Goal: Task Accomplishment & Management: Complete application form

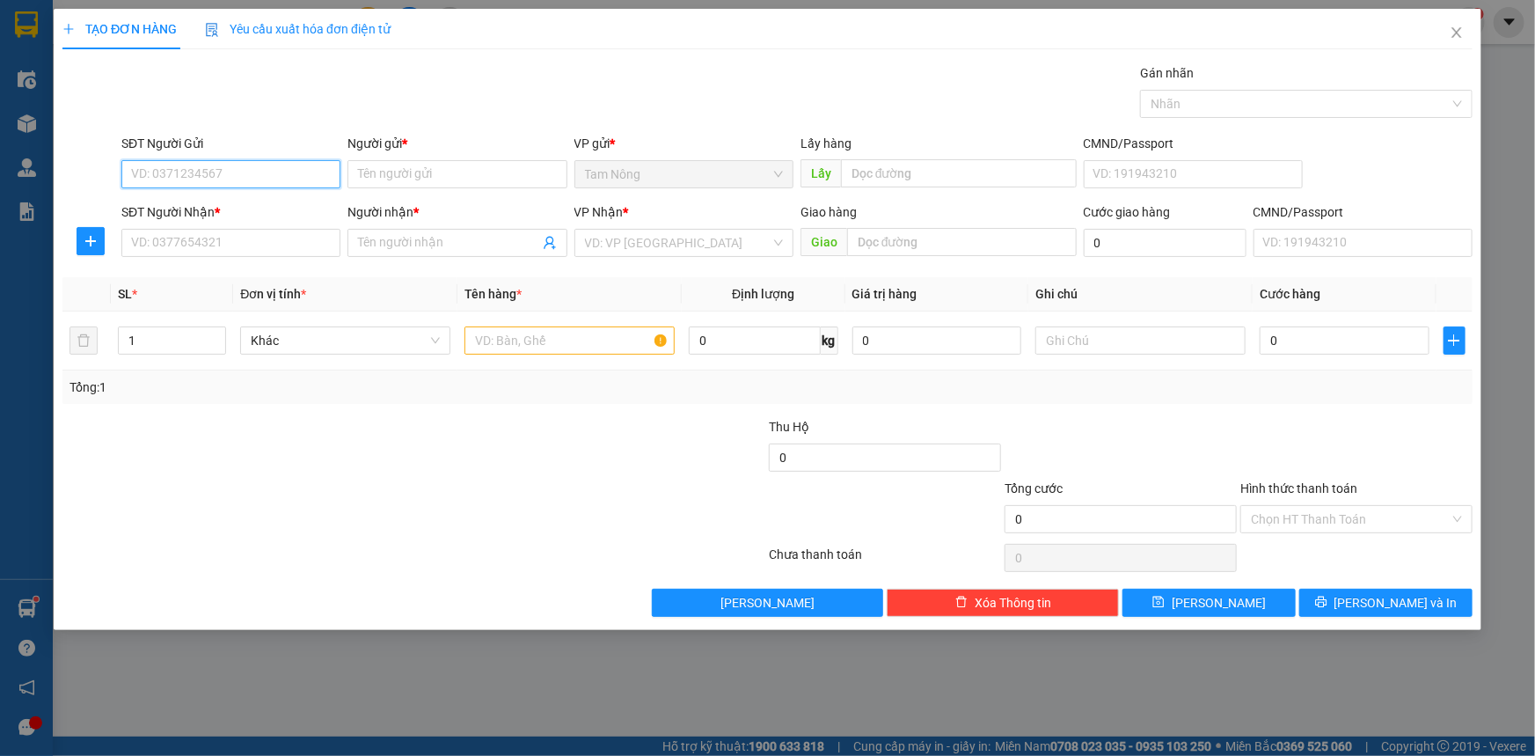
click at [260, 163] on input "SĐT Người Gửi" at bounding box center [230, 174] width 219 height 28
type input "0866132843"
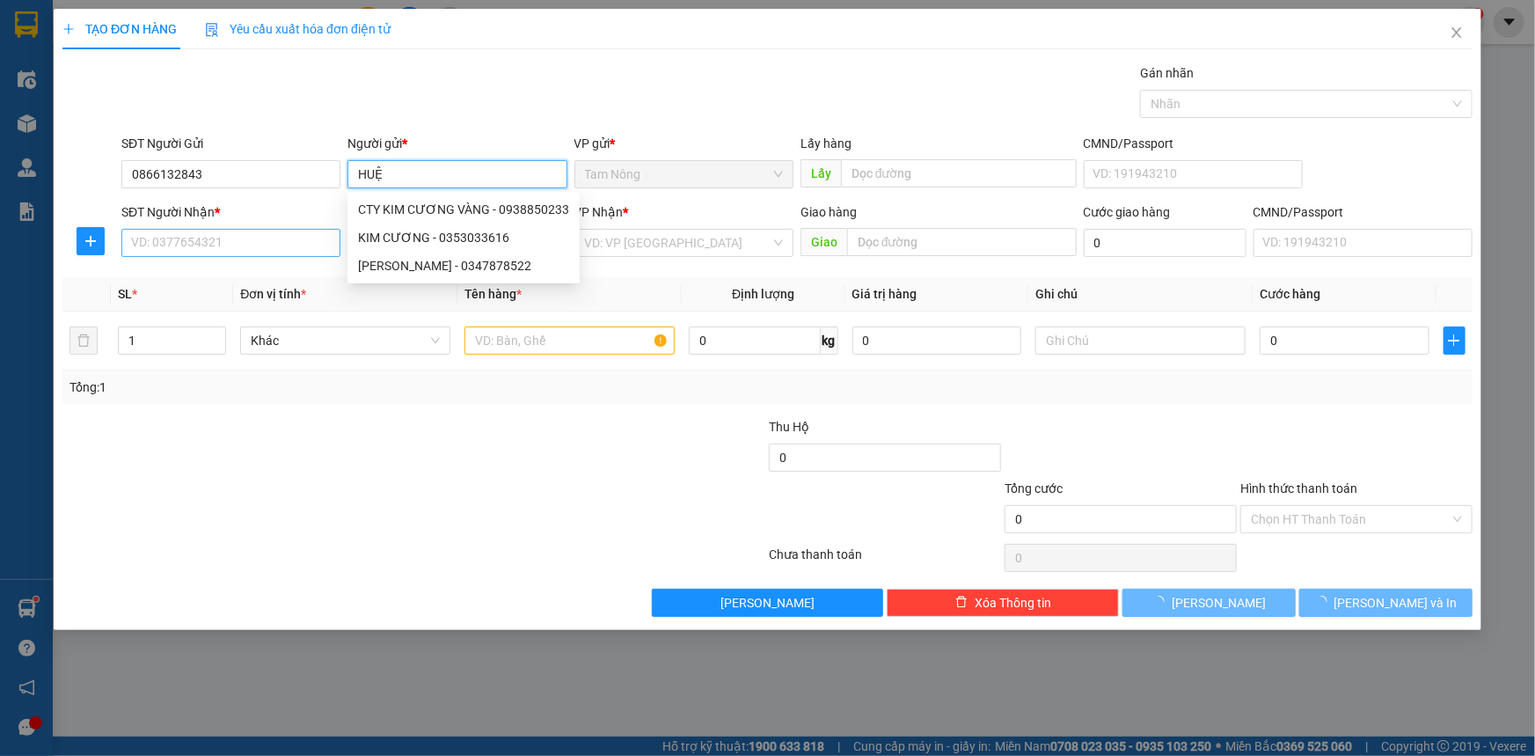
type input "HUỆ"
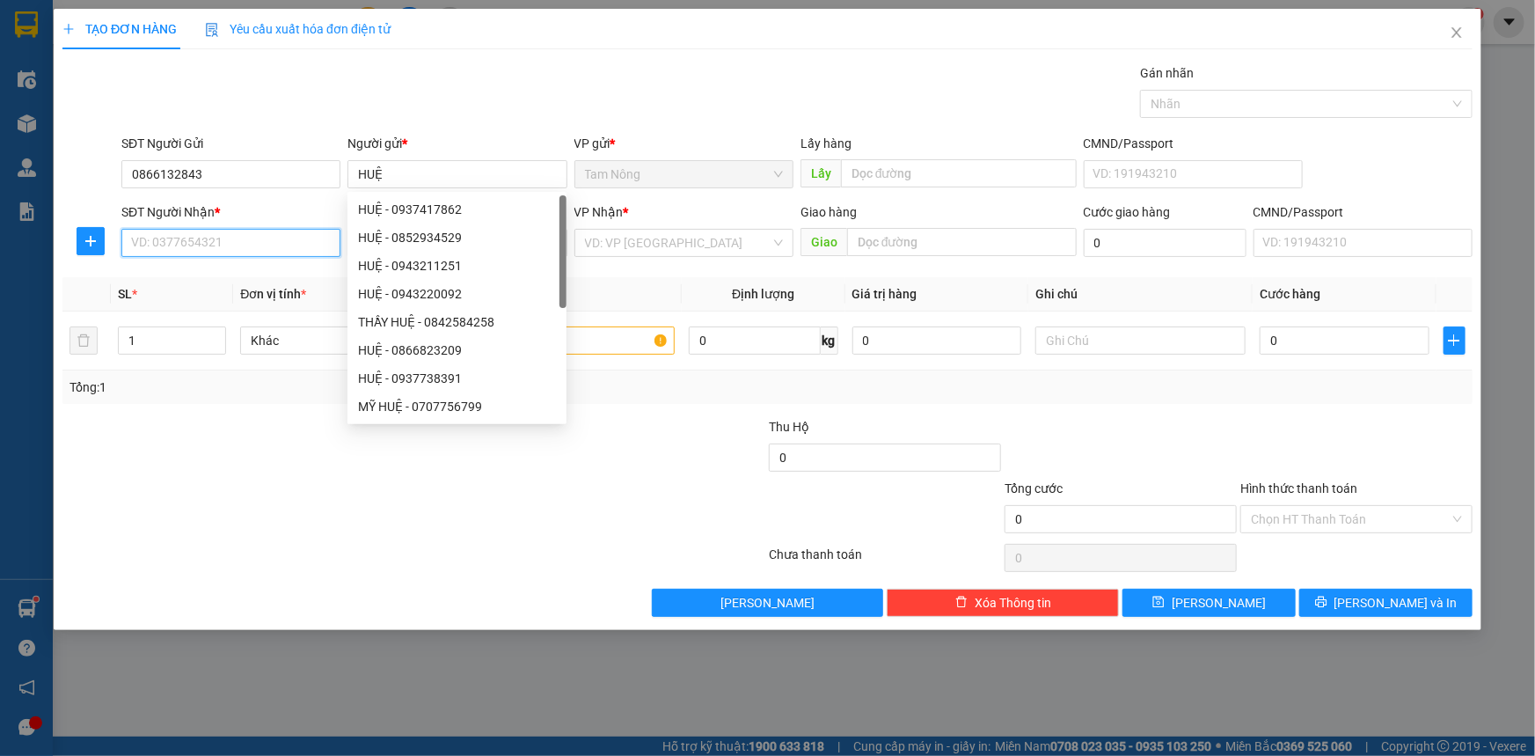
click at [230, 254] on input "SĐT Người Nhận *" at bounding box center [230, 243] width 219 height 28
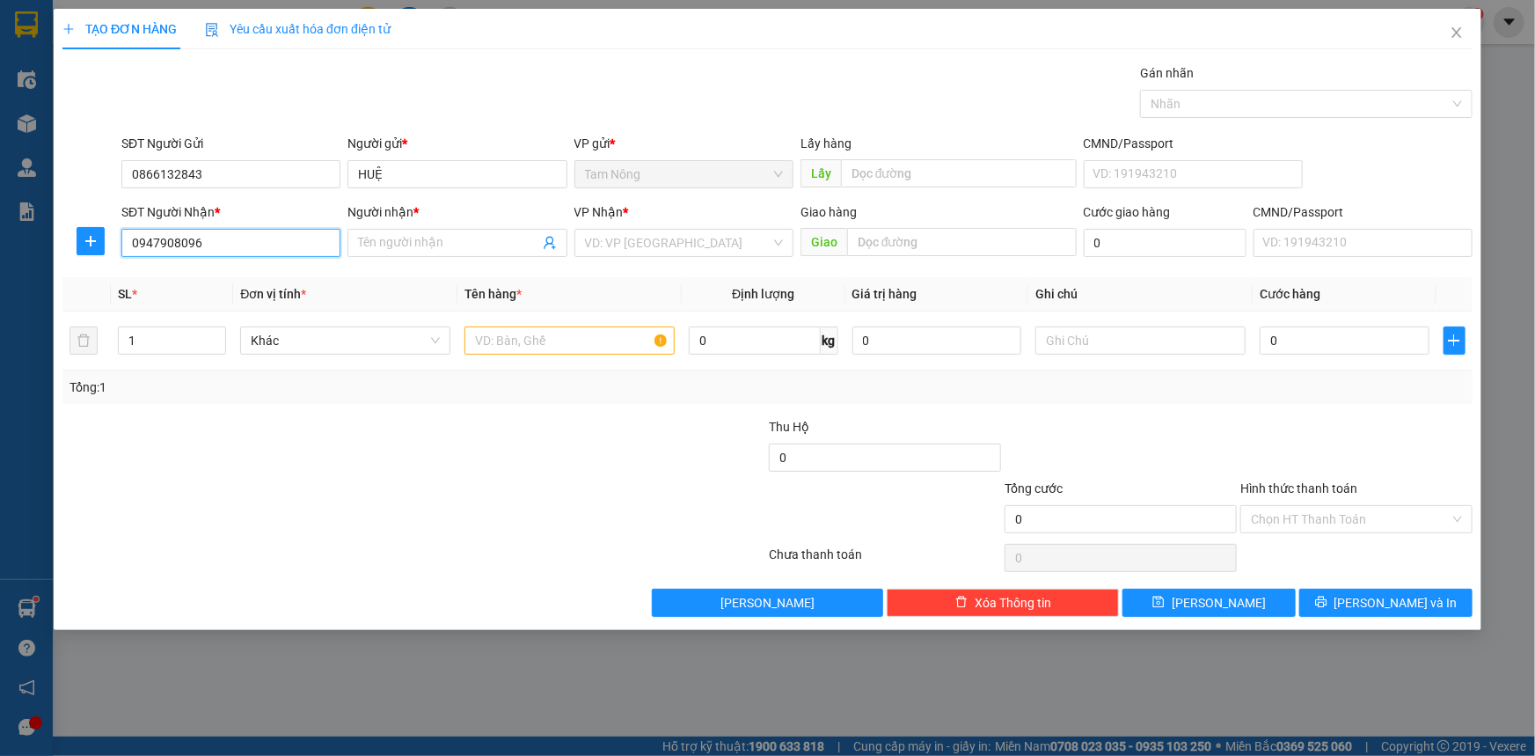
type input "0947908096"
click at [603, 247] on input "search" at bounding box center [678, 243] width 186 height 26
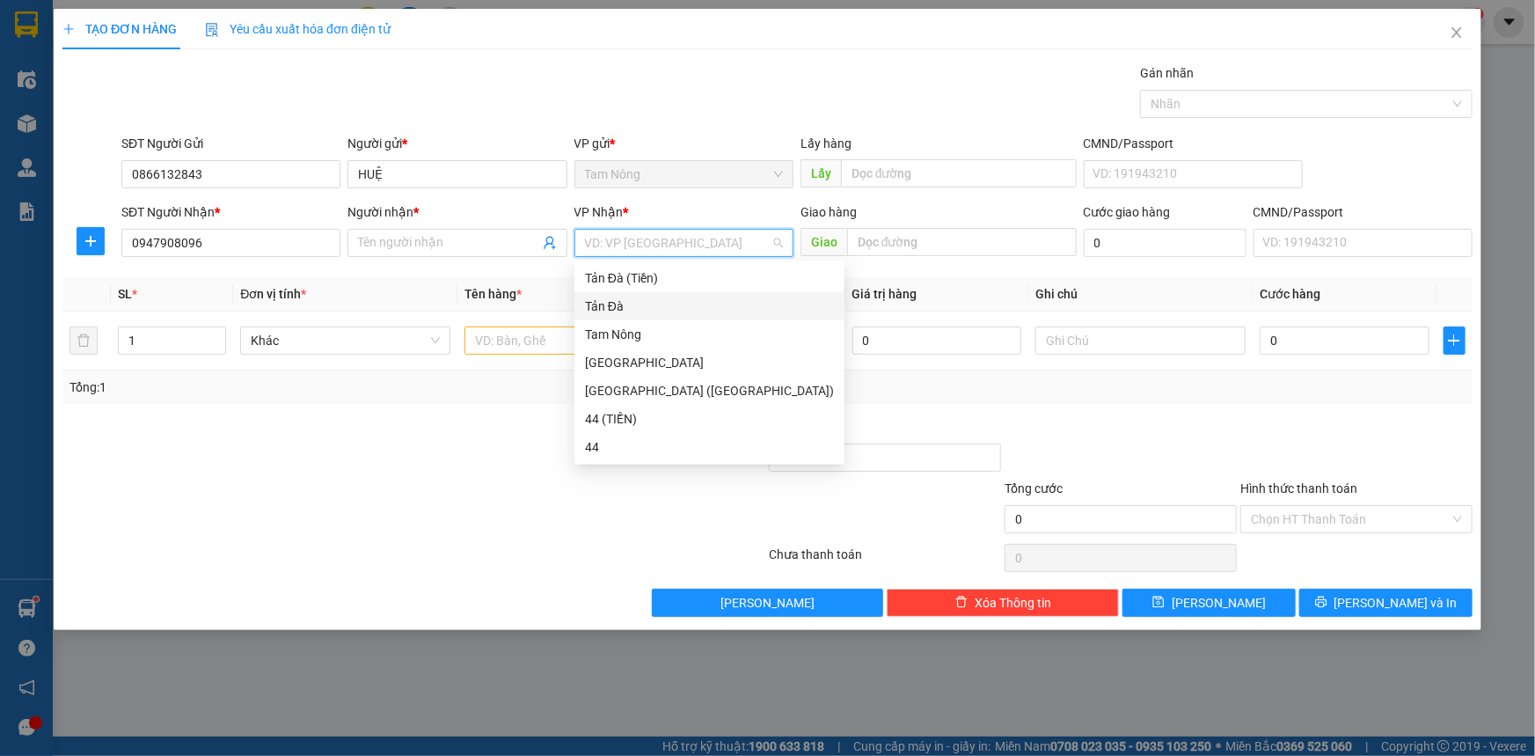
click at [620, 311] on div "Tản Đà" at bounding box center [709, 305] width 249 height 19
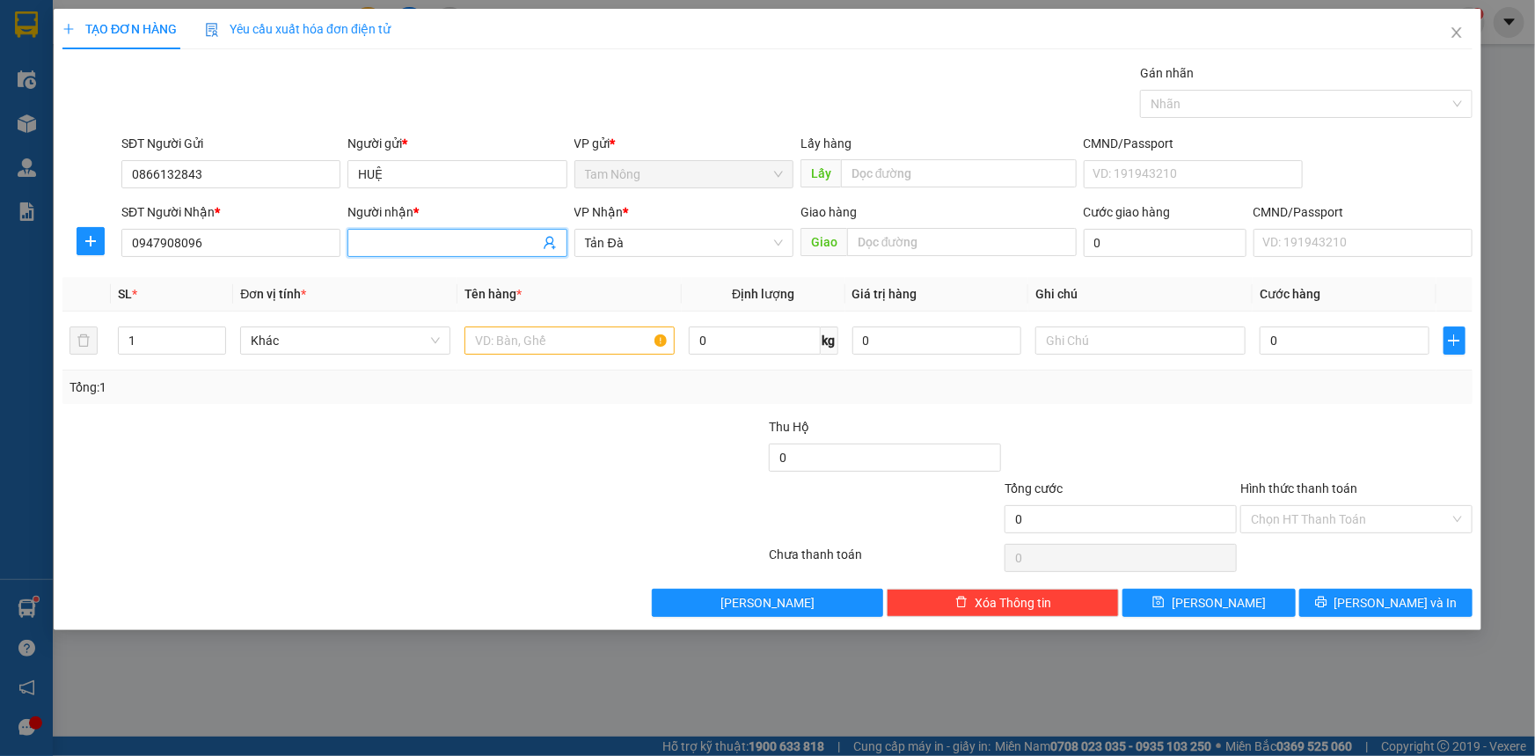
click at [492, 251] on input "Người nhận *" at bounding box center [448, 242] width 180 height 19
type input "[PERSON_NAME]"
click at [597, 331] on input "text" at bounding box center [569, 340] width 210 height 28
type input "TMUST"
click at [217, 325] on div "1" at bounding box center [172, 340] width 108 height 35
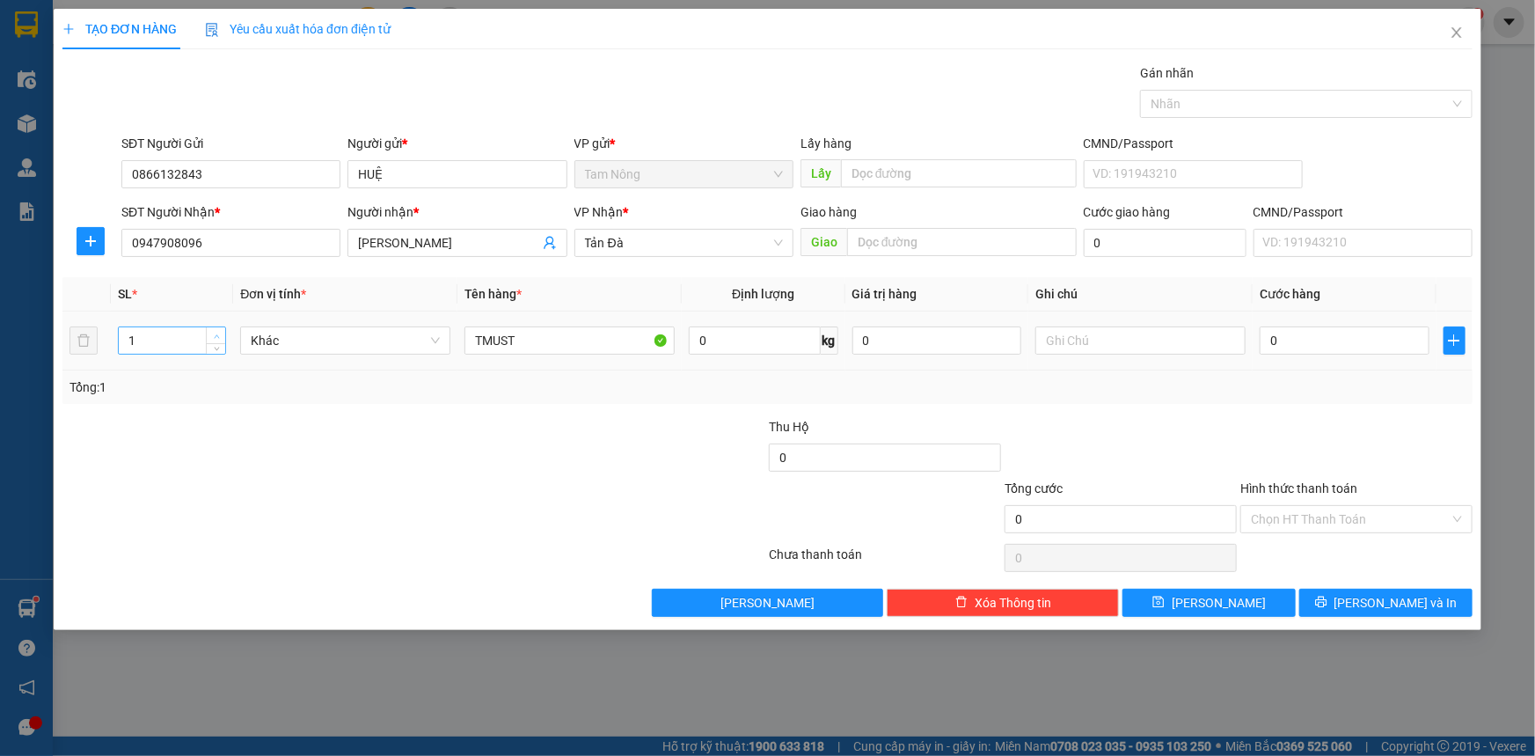
type input "2"
click at [217, 327] on span "Increase Value" at bounding box center [215, 335] width 19 height 16
click at [1151, 348] on input "text" at bounding box center [1140, 340] width 210 height 28
type input "CÁ"
click at [985, 349] on input "0" at bounding box center [937, 340] width 170 height 28
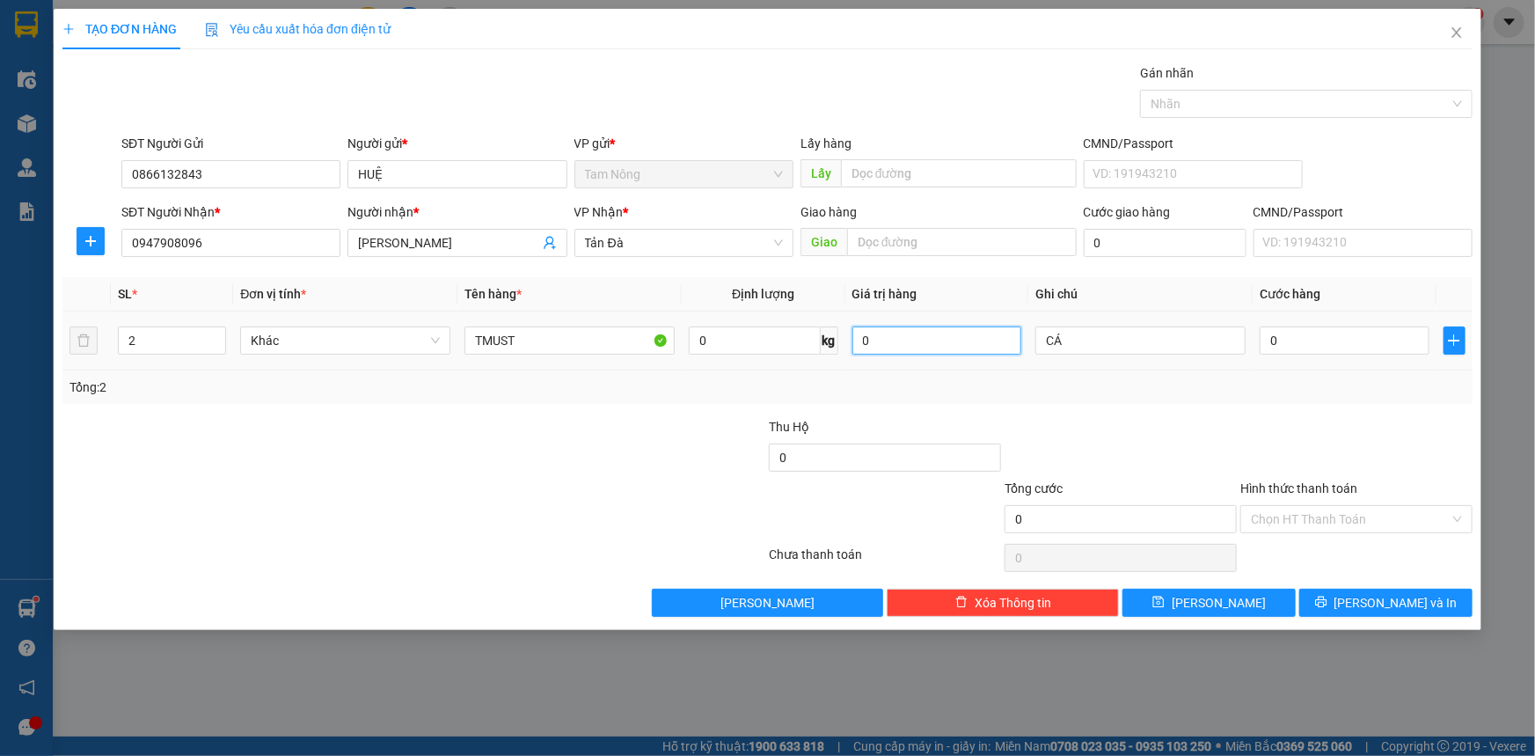
click at [985, 349] on input "0" at bounding box center [937, 340] width 170 height 28
click at [1397, 327] on input "0" at bounding box center [1345, 340] width 170 height 28
type input "1"
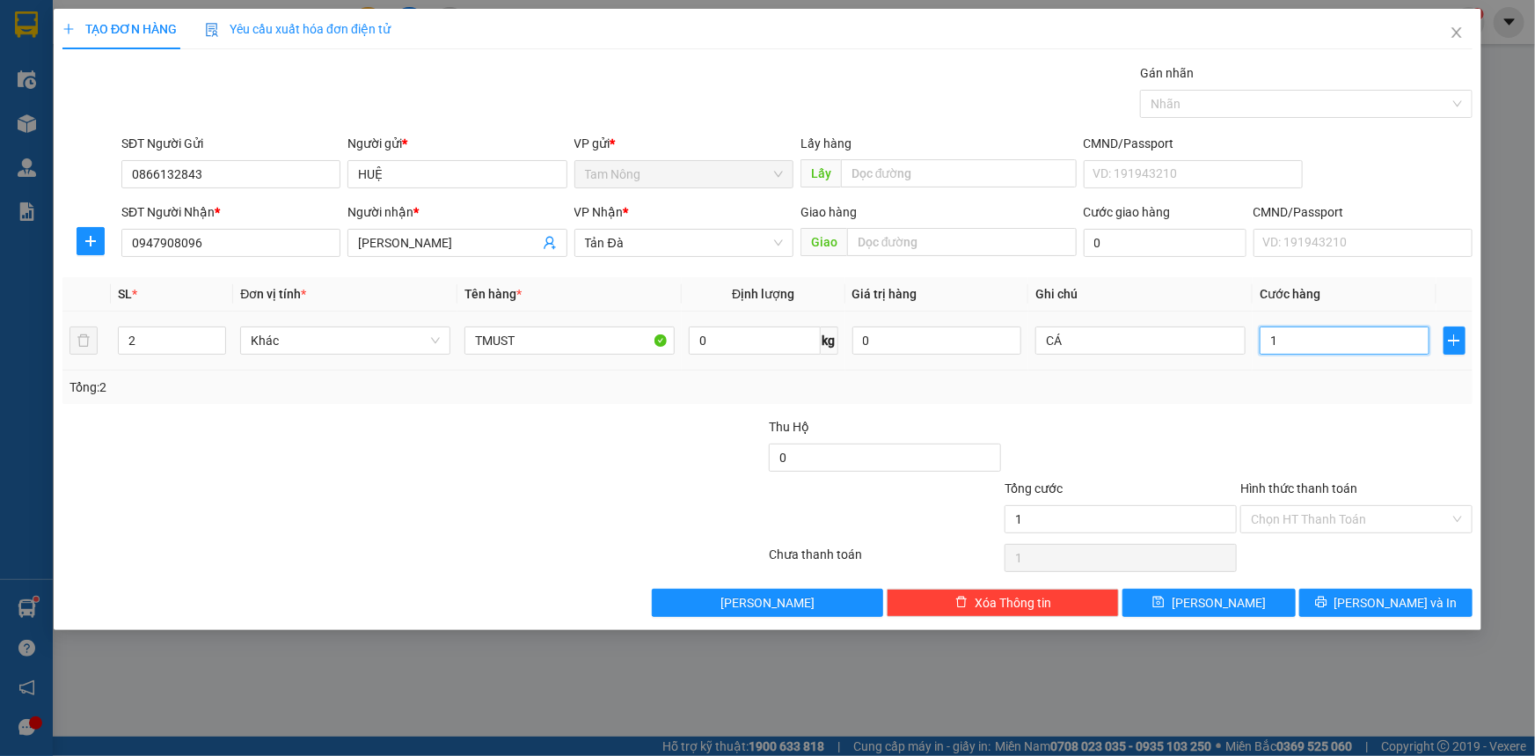
type input "1"
type input "18"
type input "180"
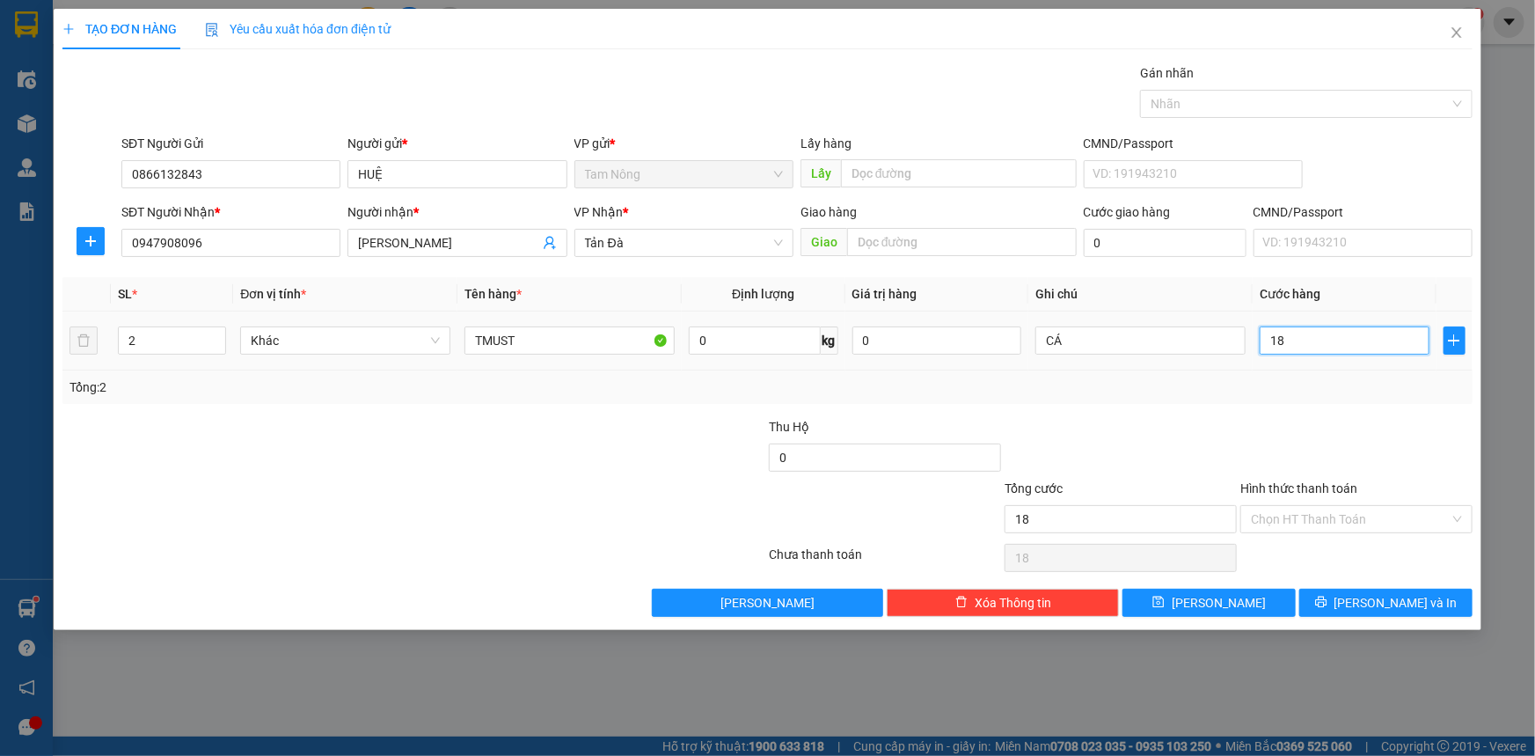
type input "180"
type input "180.000"
click at [1342, 407] on div "Transit Pickup Surcharge Ids Transit Deliver Surcharge Ids Transit Deliver Surc…" at bounding box center [767, 339] width 1410 height 553
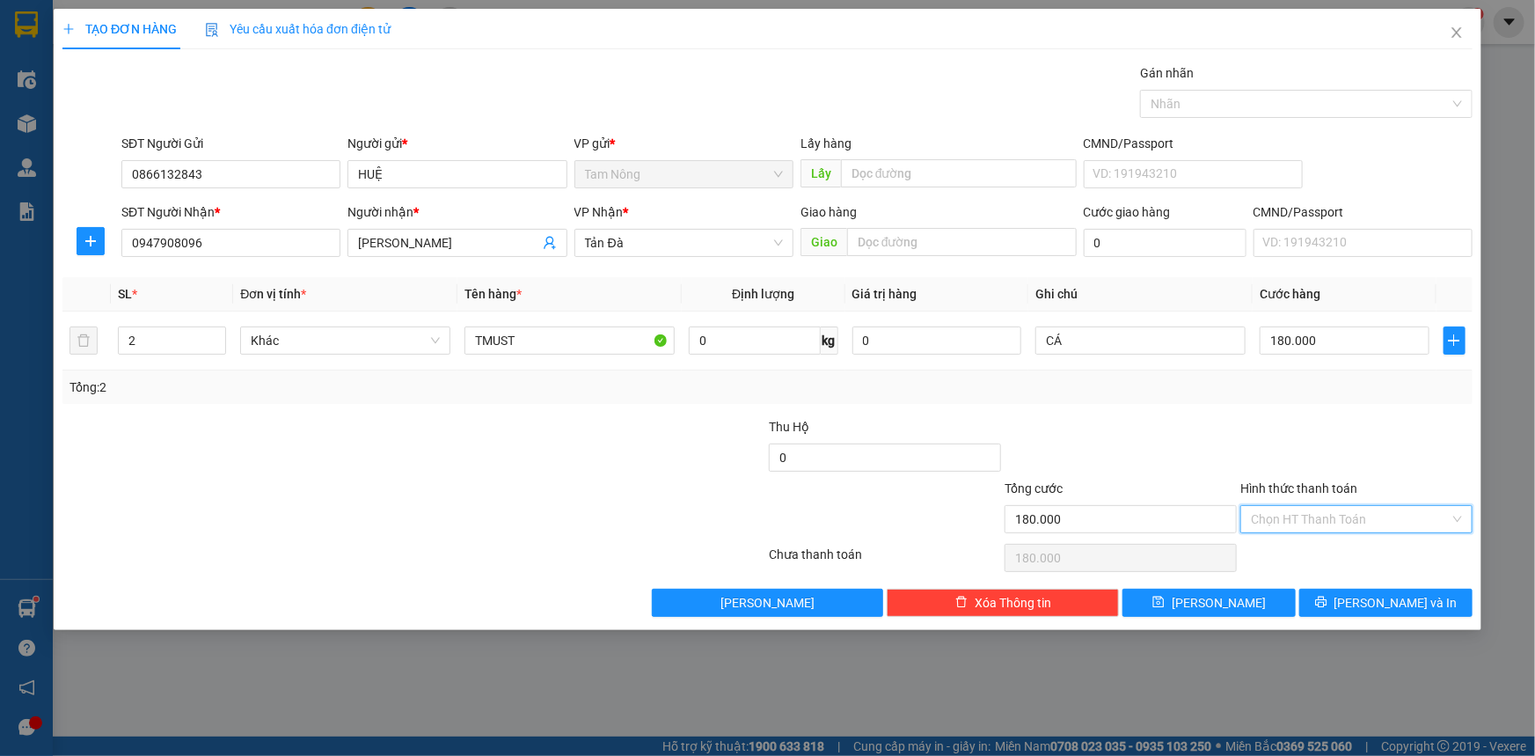
click at [1317, 518] on input "Hình thức thanh toán" at bounding box center [1350, 519] width 199 height 26
click at [1311, 567] on div "Công nợ người gửi" at bounding box center [1356, 581] width 232 height 28
type input "0"
click at [1315, 531] on div "Công nợ người gửi" at bounding box center [1356, 519] width 232 height 28
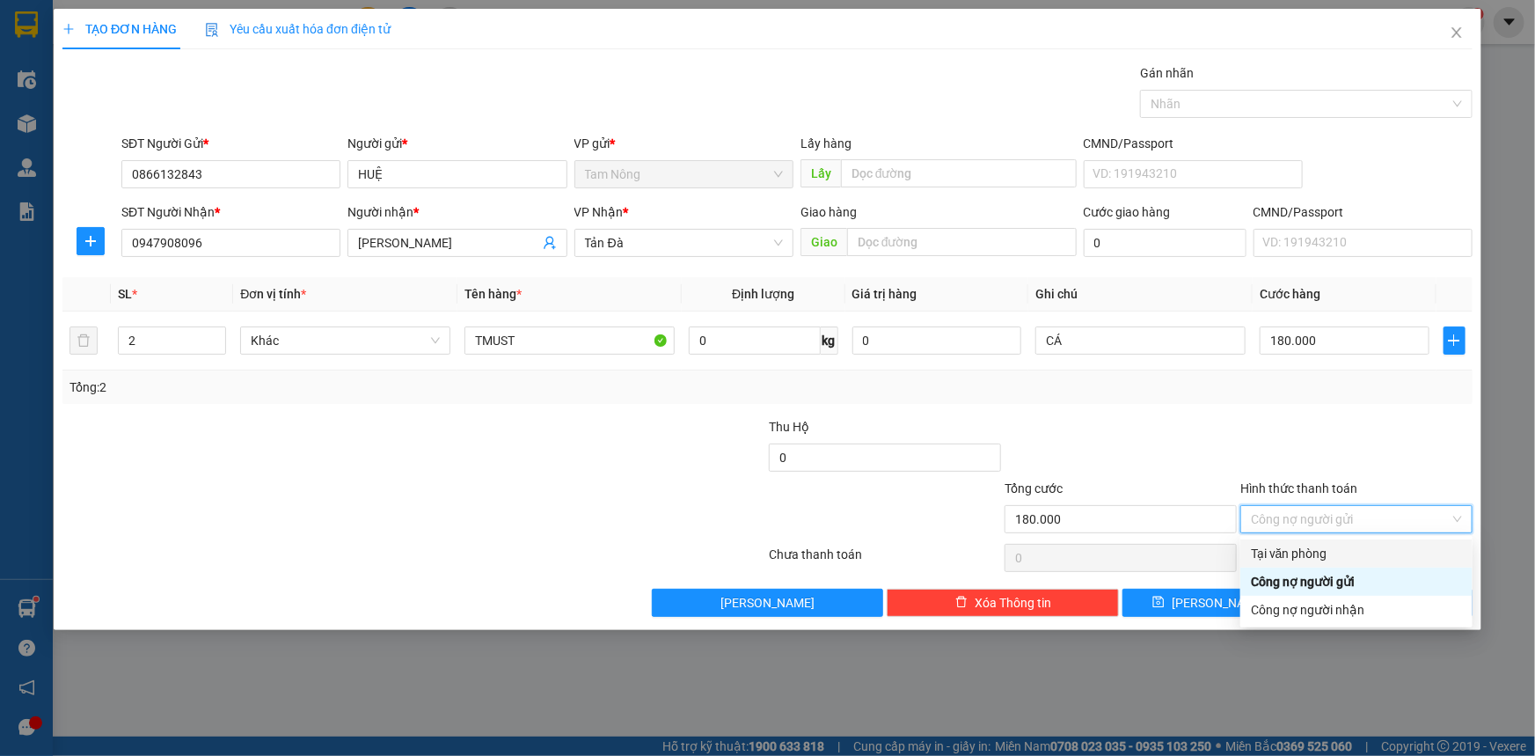
click at [1314, 551] on div "Tại văn phòng" at bounding box center [1356, 553] width 211 height 19
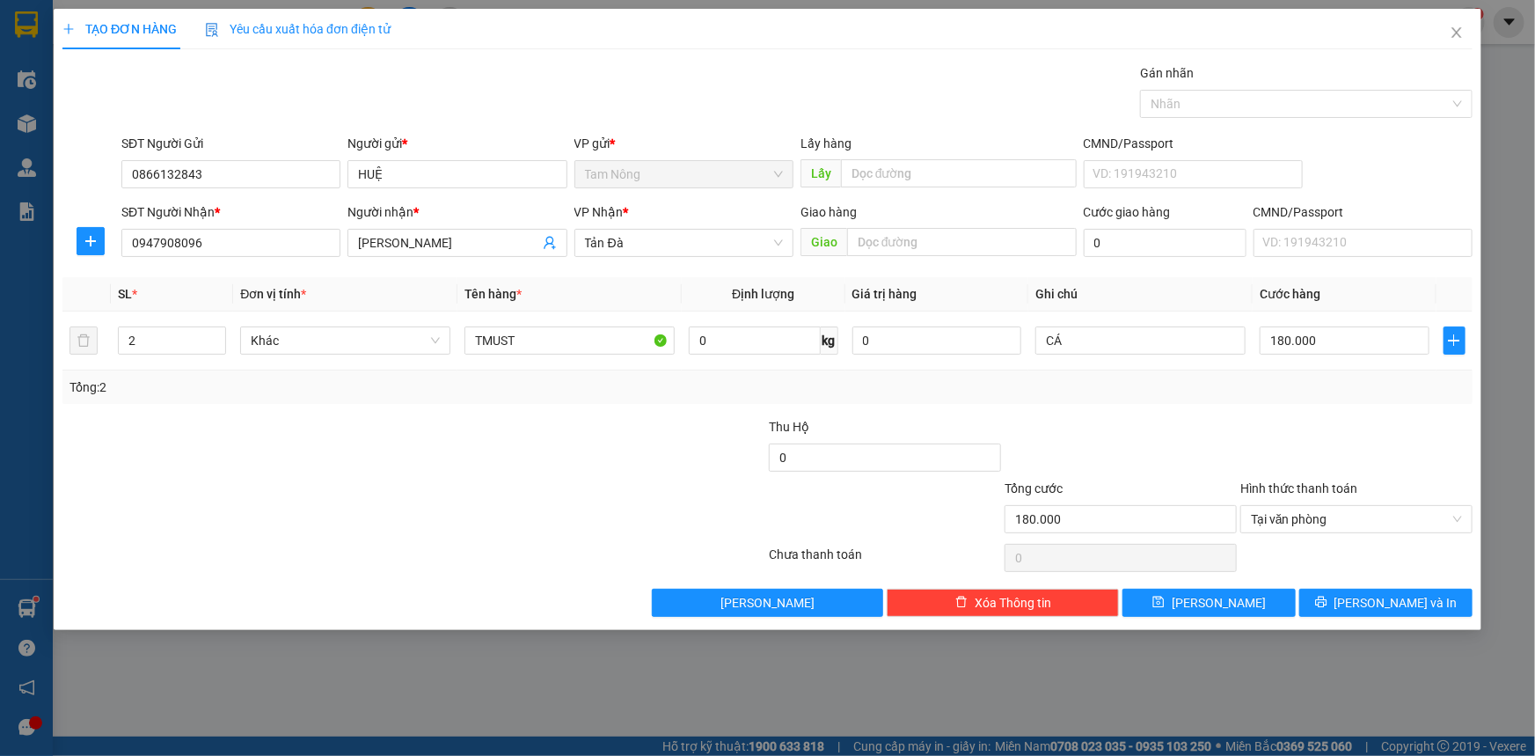
click at [1328, 450] on div at bounding box center [1357, 448] width 236 height 62
click at [1280, 606] on button "[PERSON_NAME]" at bounding box center [1208, 603] width 173 height 28
type input "1"
type input "0"
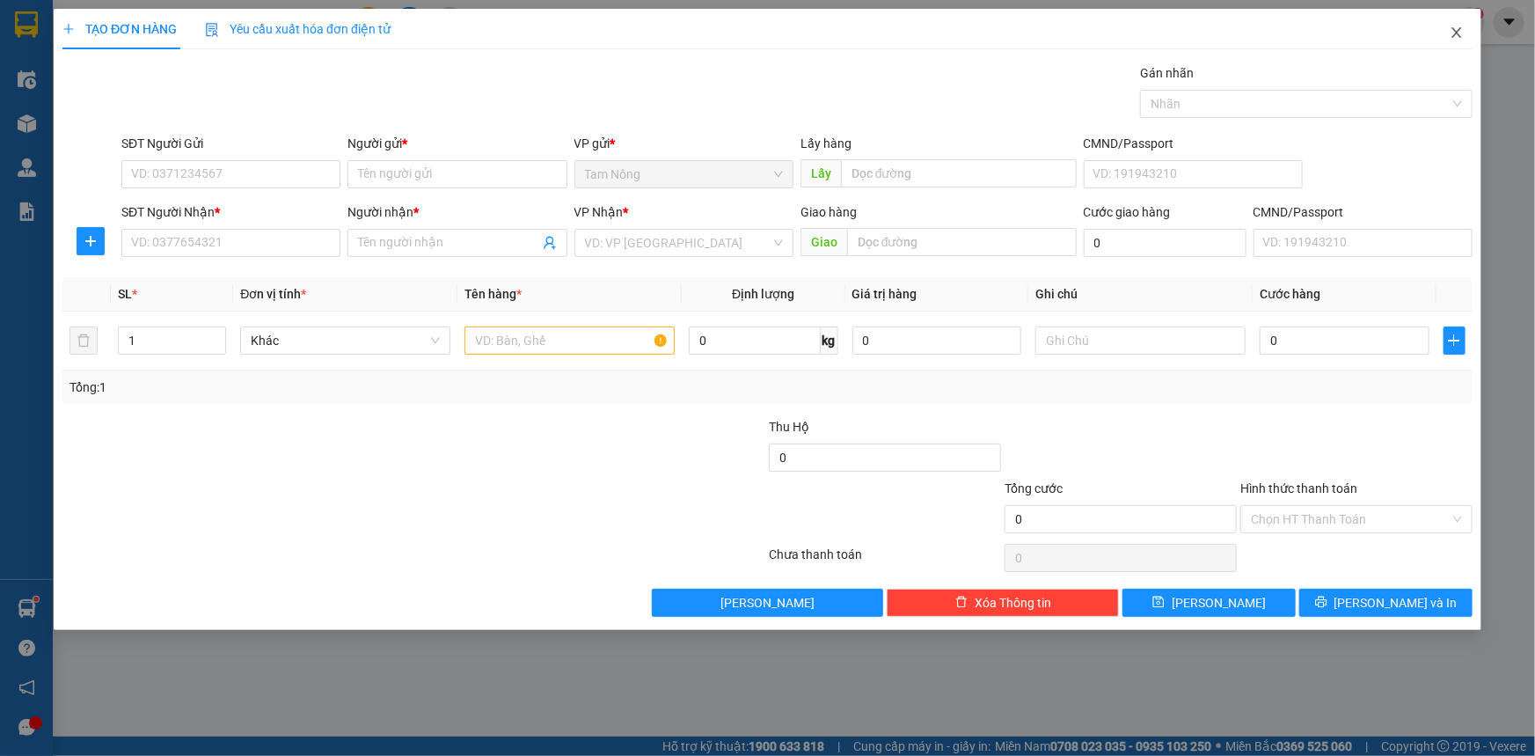
click at [1455, 36] on icon "close" at bounding box center [1457, 33] width 14 height 14
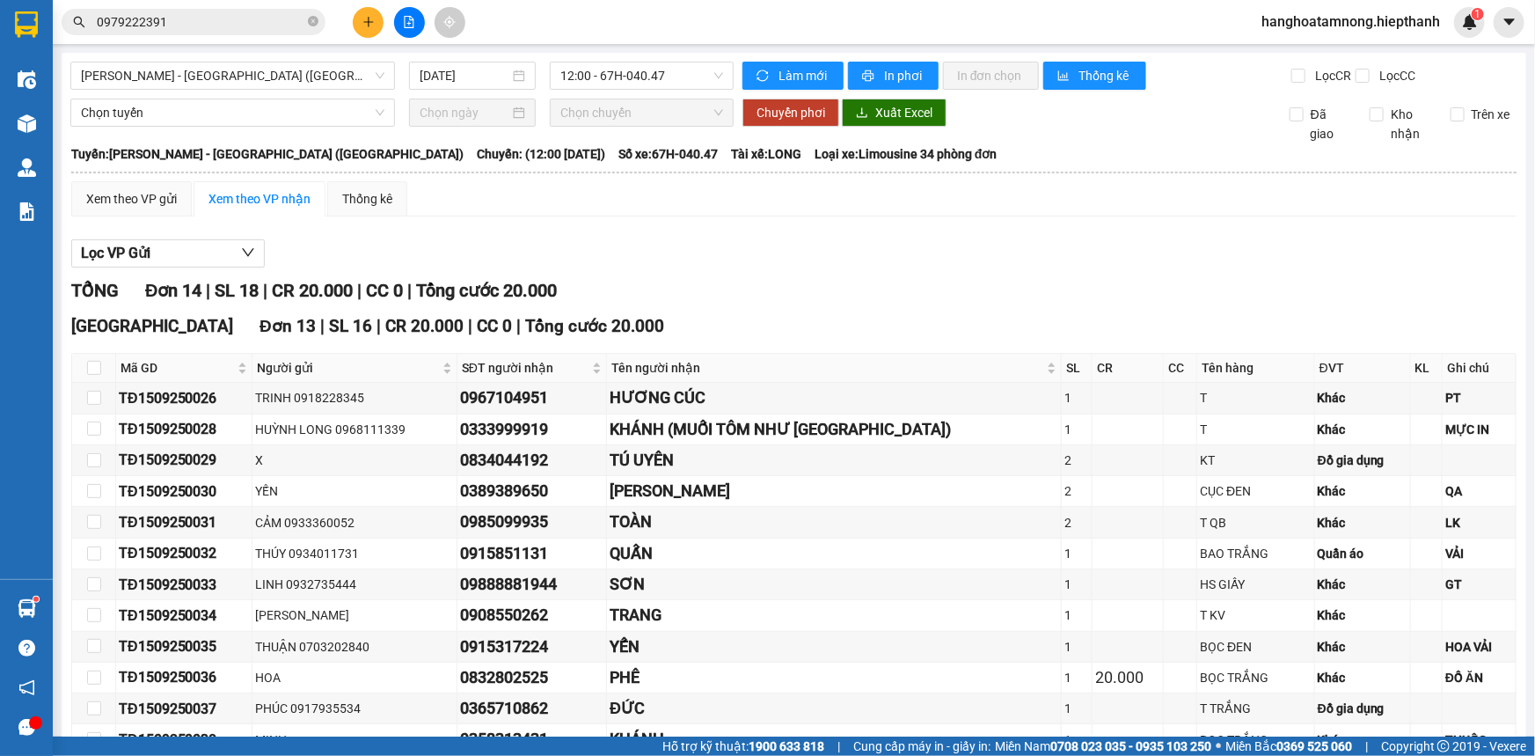
click at [368, 26] on icon "plus" at bounding box center [368, 22] width 1 height 10
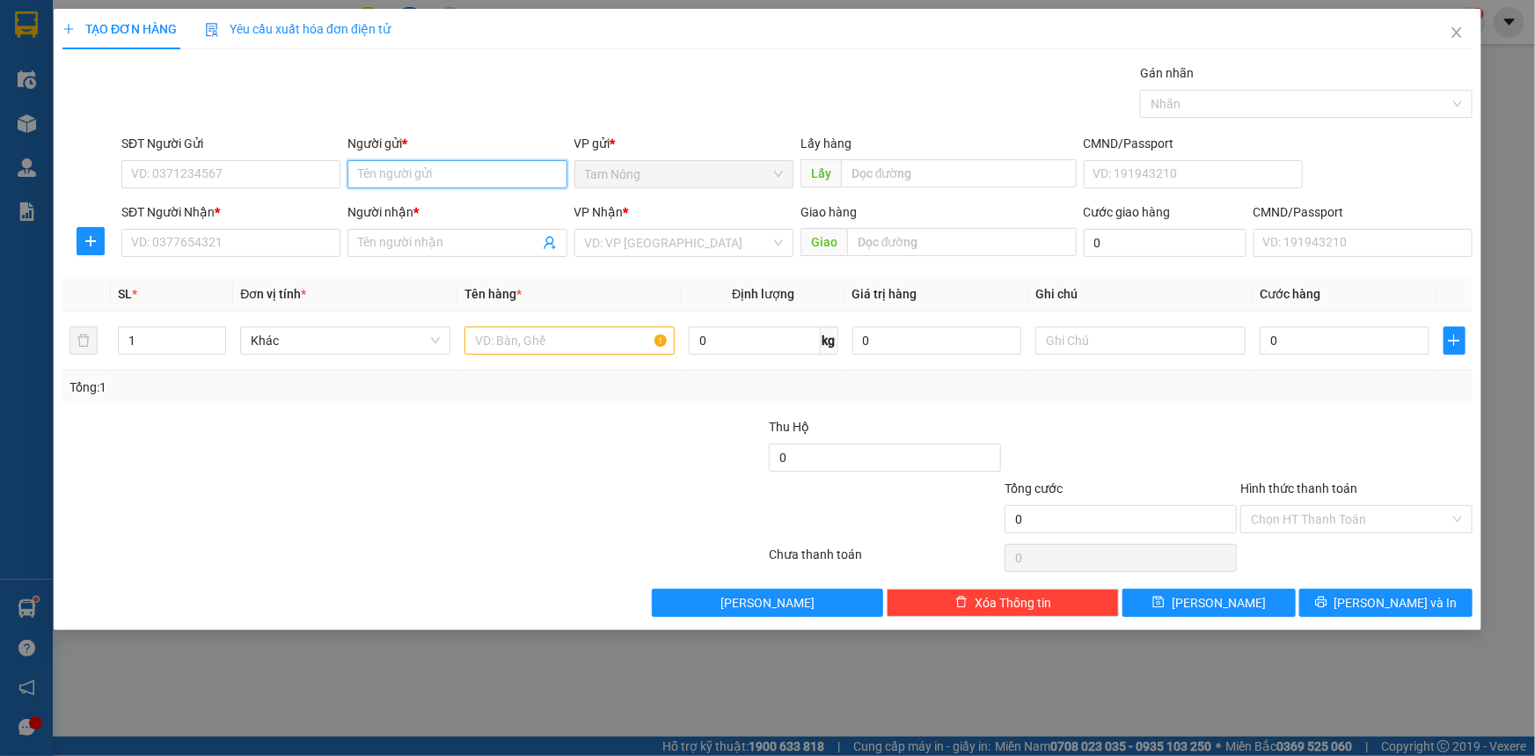
click at [385, 177] on input "Người gửi *" at bounding box center [456, 174] width 219 height 28
type input "[PERSON_NAME]"
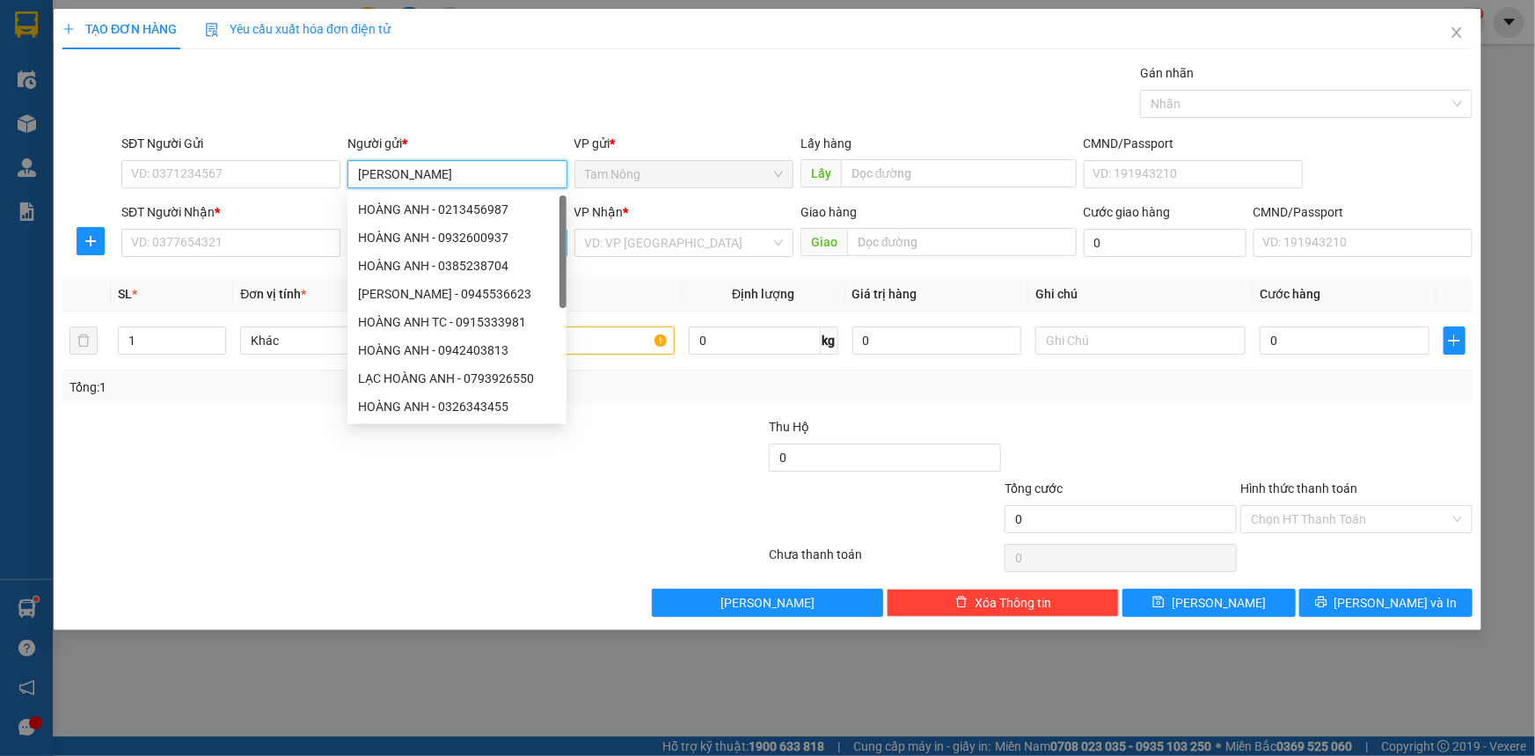
click at [377, 239] on div "HOÀNG ANH - 0932600937" at bounding box center [457, 237] width 198 height 19
type input "0932600937"
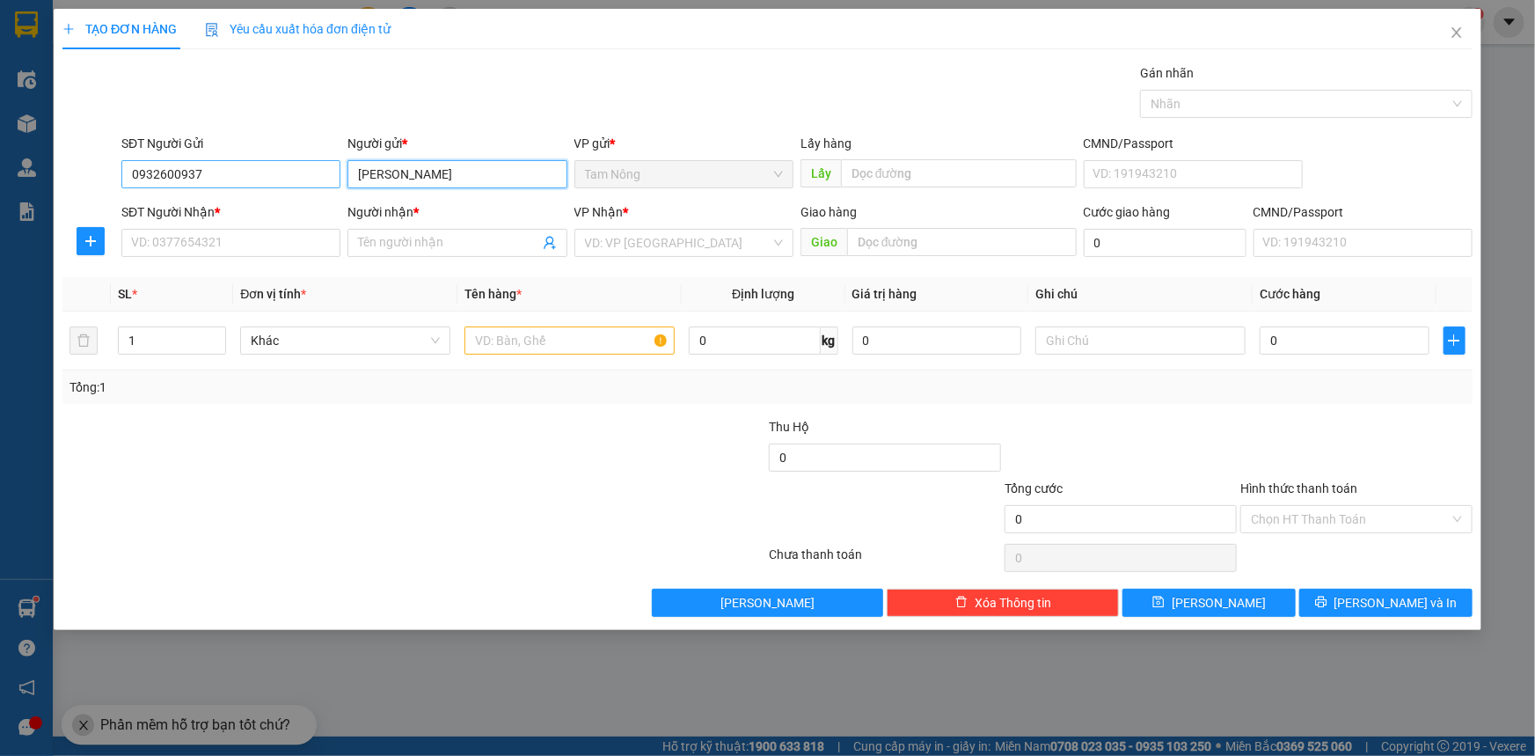
type input "[PERSON_NAME]"
click at [236, 176] on input "0932600937" at bounding box center [230, 174] width 219 height 28
click at [361, 247] on input "Người nhận *" at bounding box center [448, 242] width 180 height 19
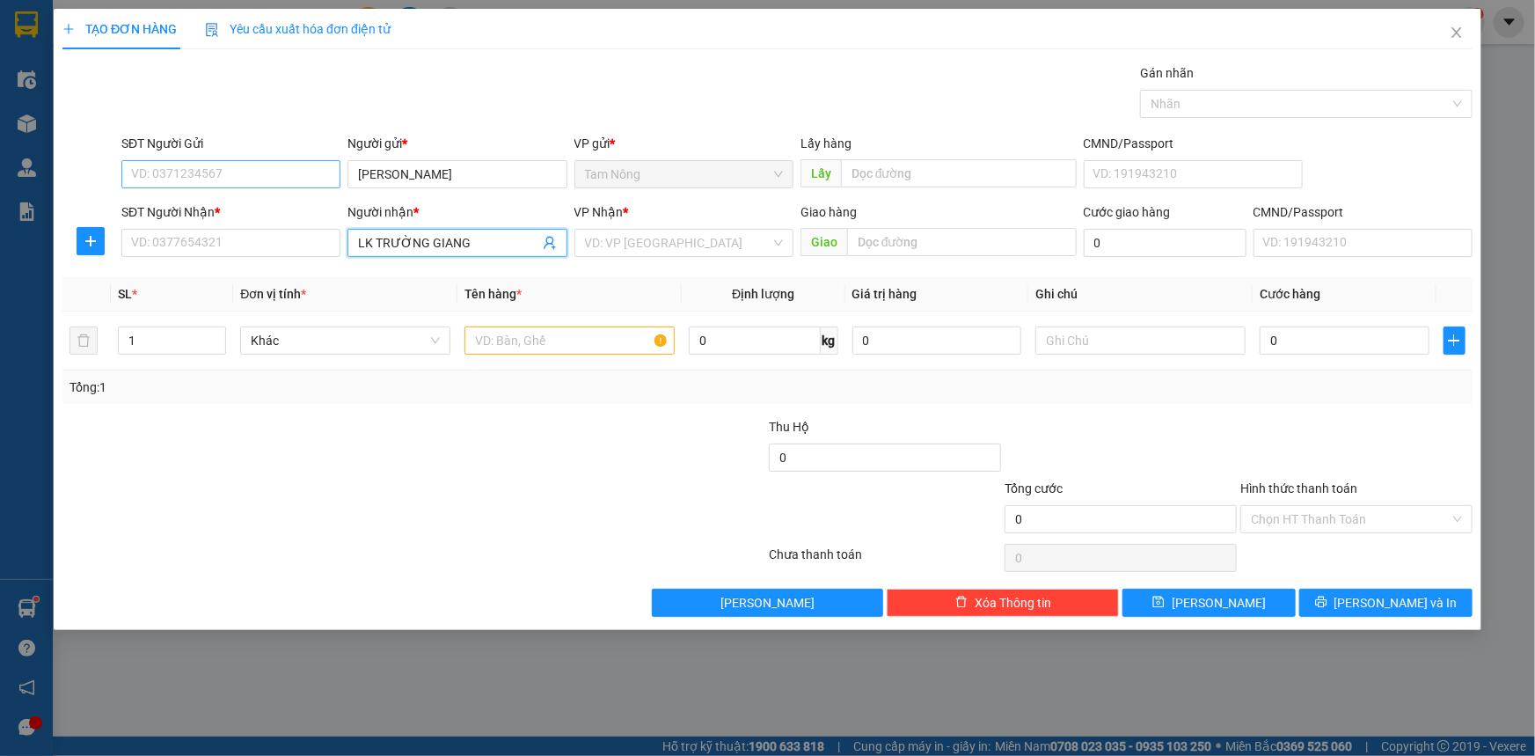
type input "LK TRƯỜNG GIANG"
click at [191, 173] on input "SĐT Người Gửi" at bounding box center [230, 174] width 219 height 28
type input "0919199321"
click at [144, 240] on input "SĐT Người Nhận *" at bounding box center [230, 243] width 219 height 28
type input "0905933939"
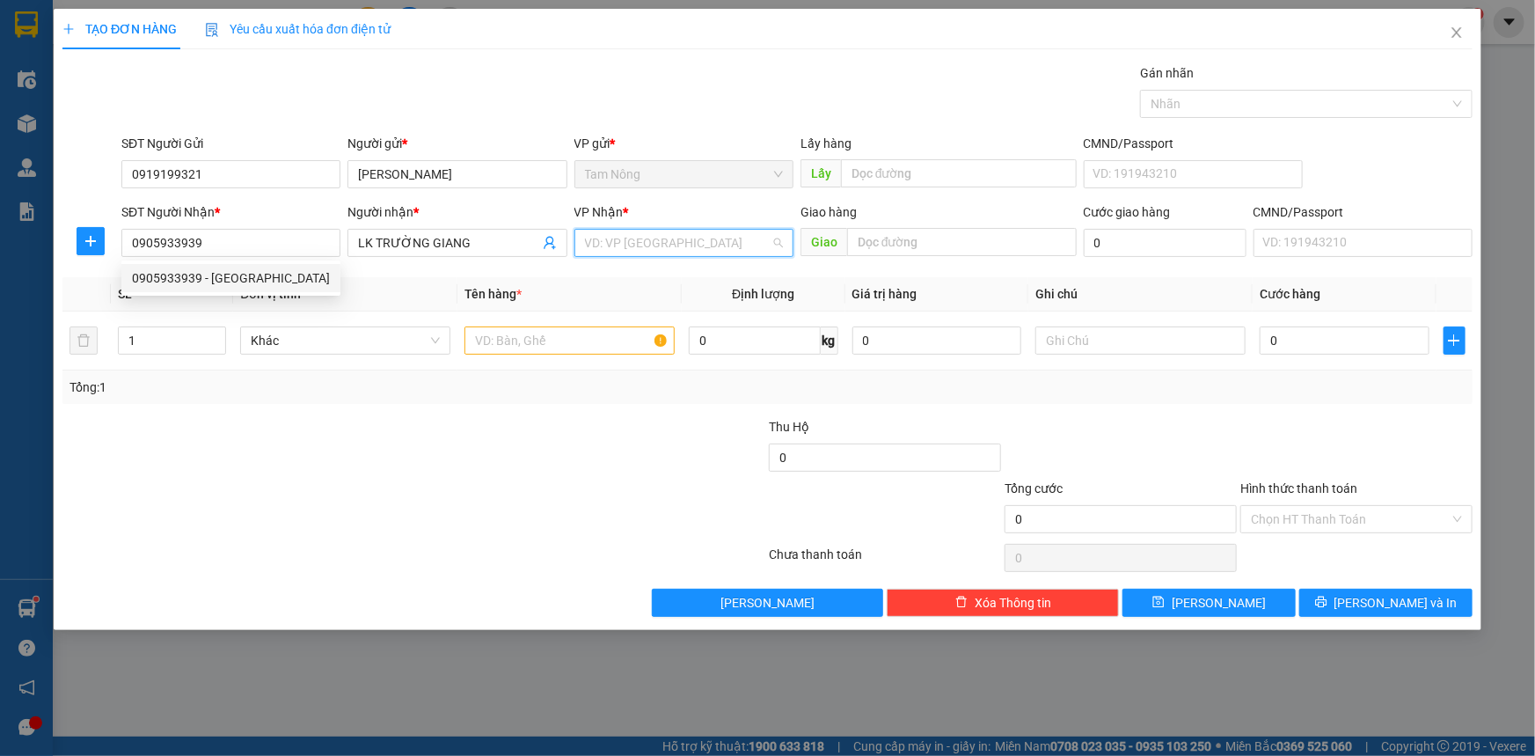
click at [640, 245] on input "search" at bounding box center [678, 243] width 186 height 26
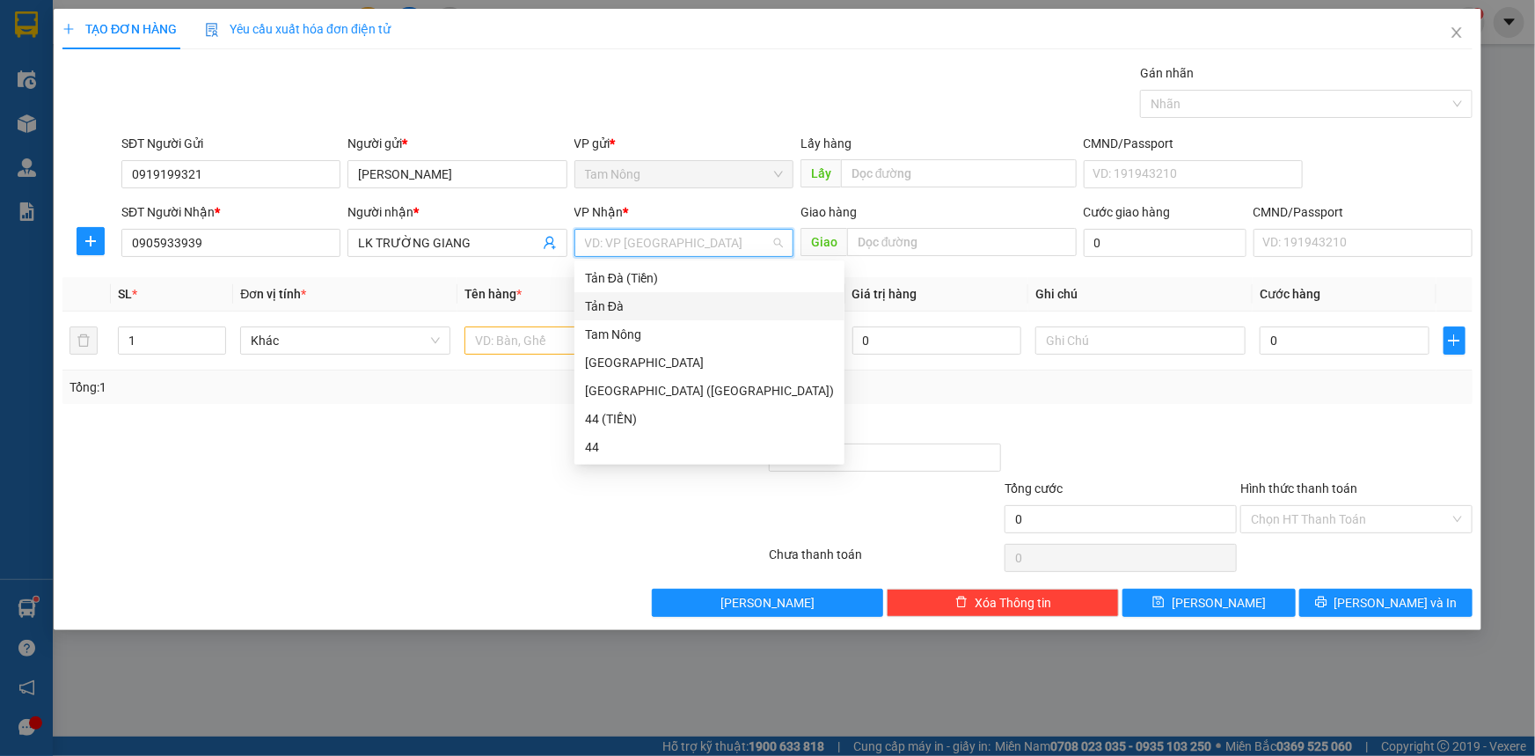
click at [614, 303] on div "Tản Đà" at bounding box center [709, 305] width 249 height 19
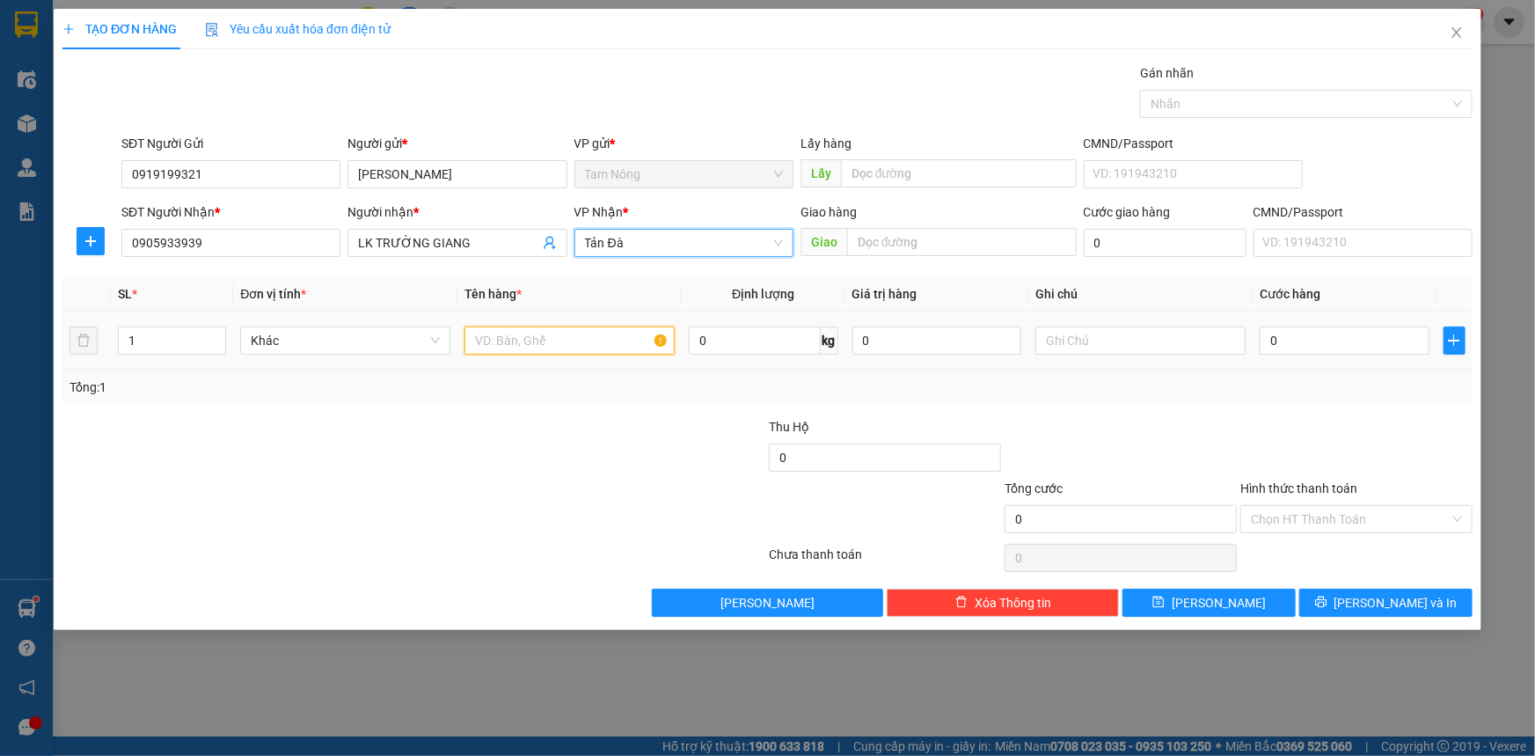
click at [494, 344] on input "text" at bounding box center [569, 340] width 210 height 28
type input "CỤC TRẮNG"
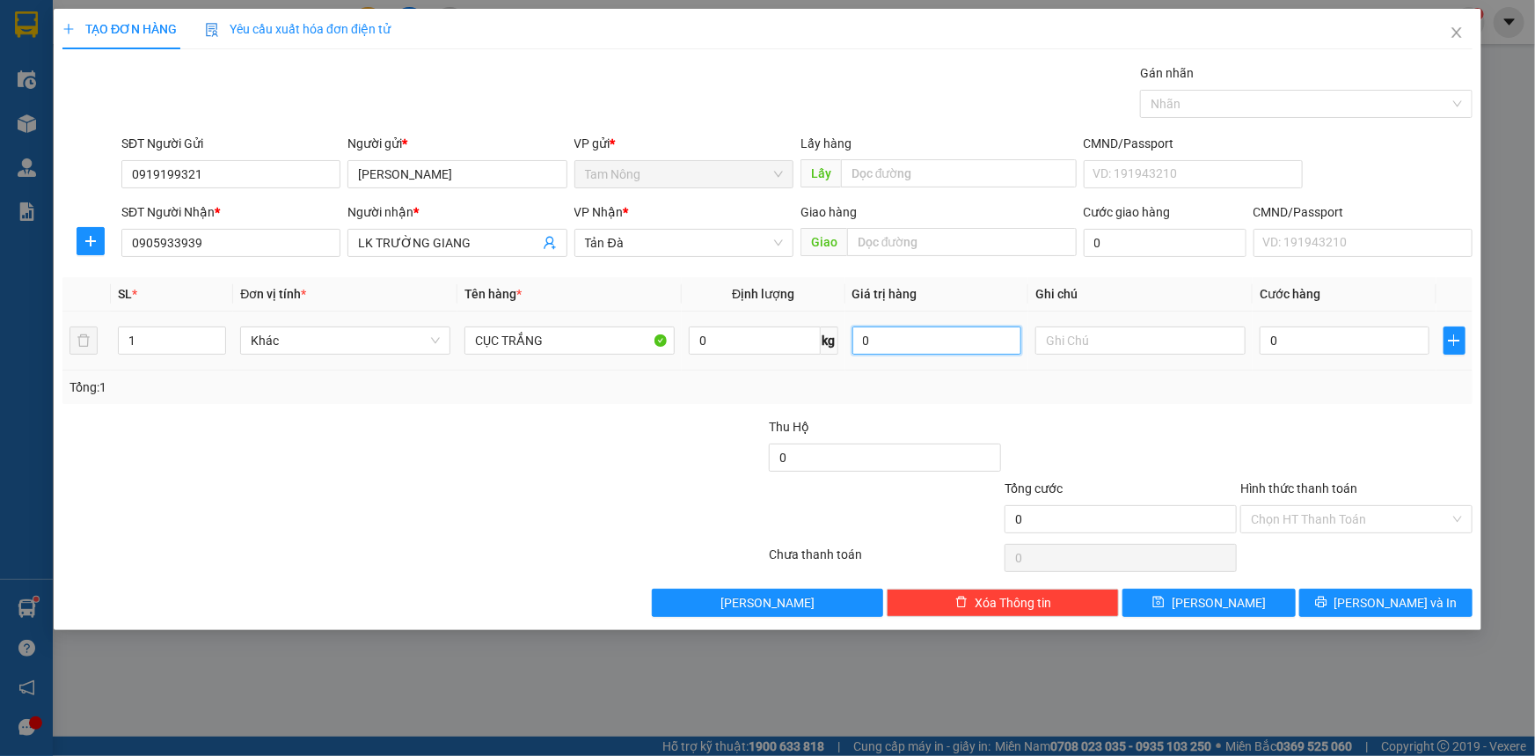
click at [989, 342] on input "0" at bounding box center [937, 340] width 170 height 28
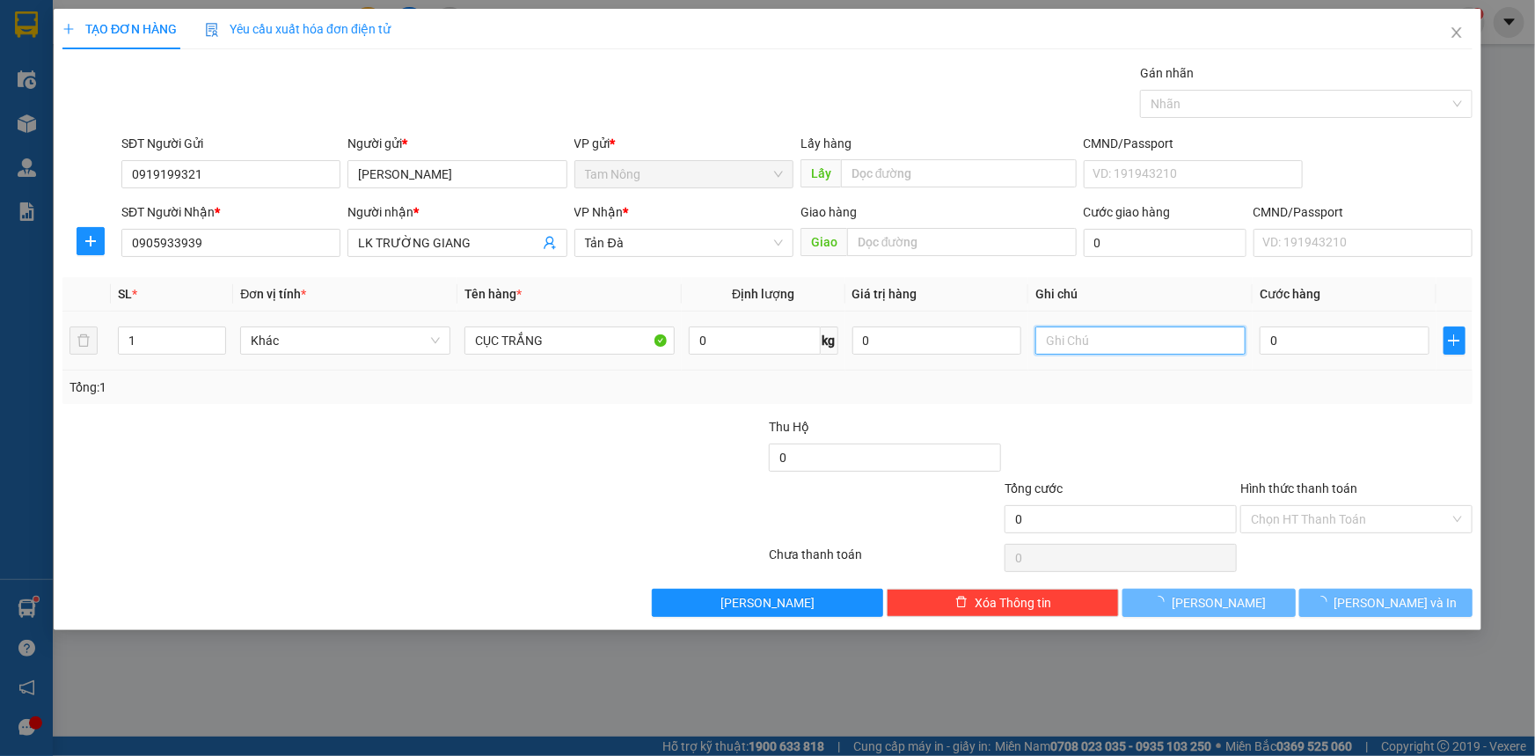
click at [1101, 342] on input "text" at bounding box center [1140, 340] width 210 height 28
type input "L"
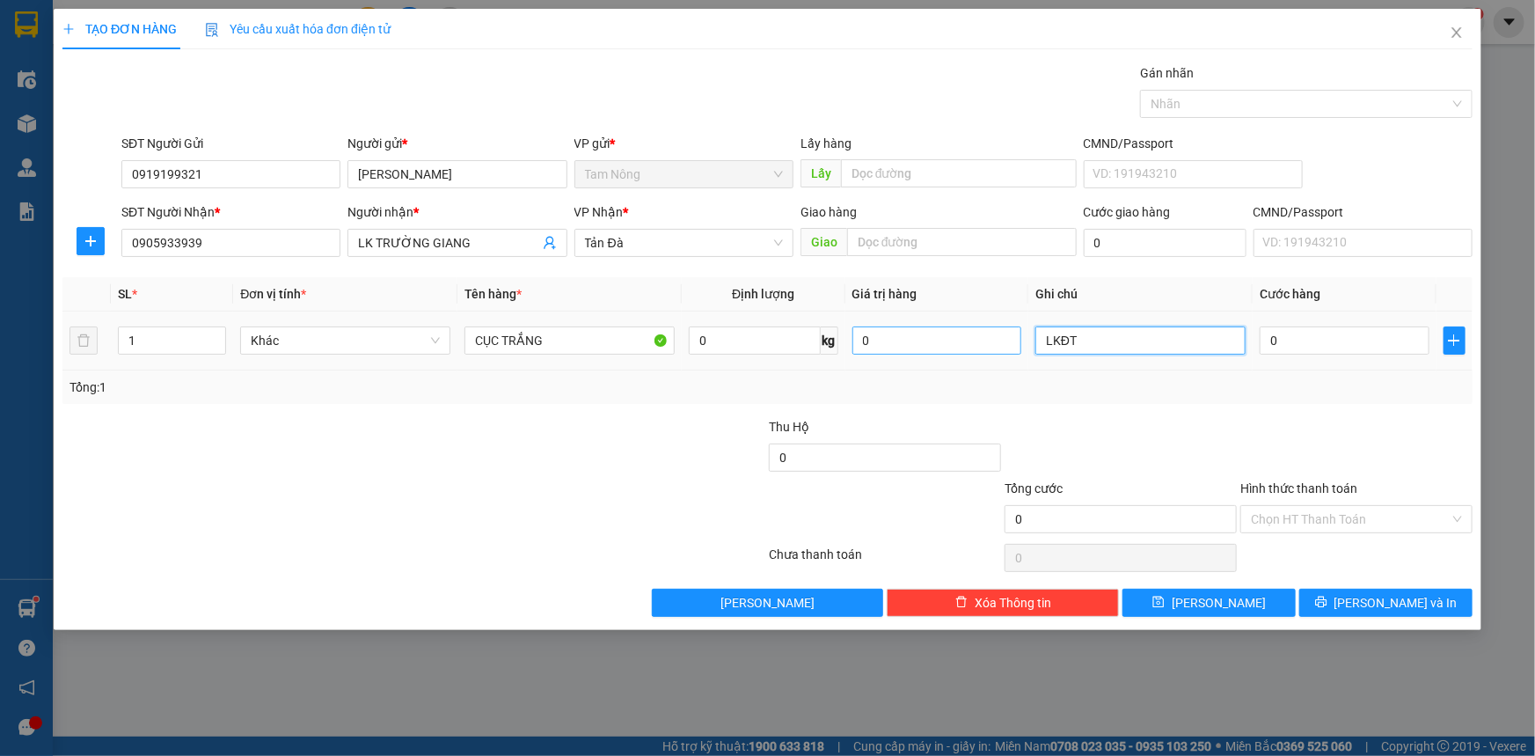
type input "LKĐT"
click at [934, 338] on input "0" at bounding box center [937, 340] width 170 height 28
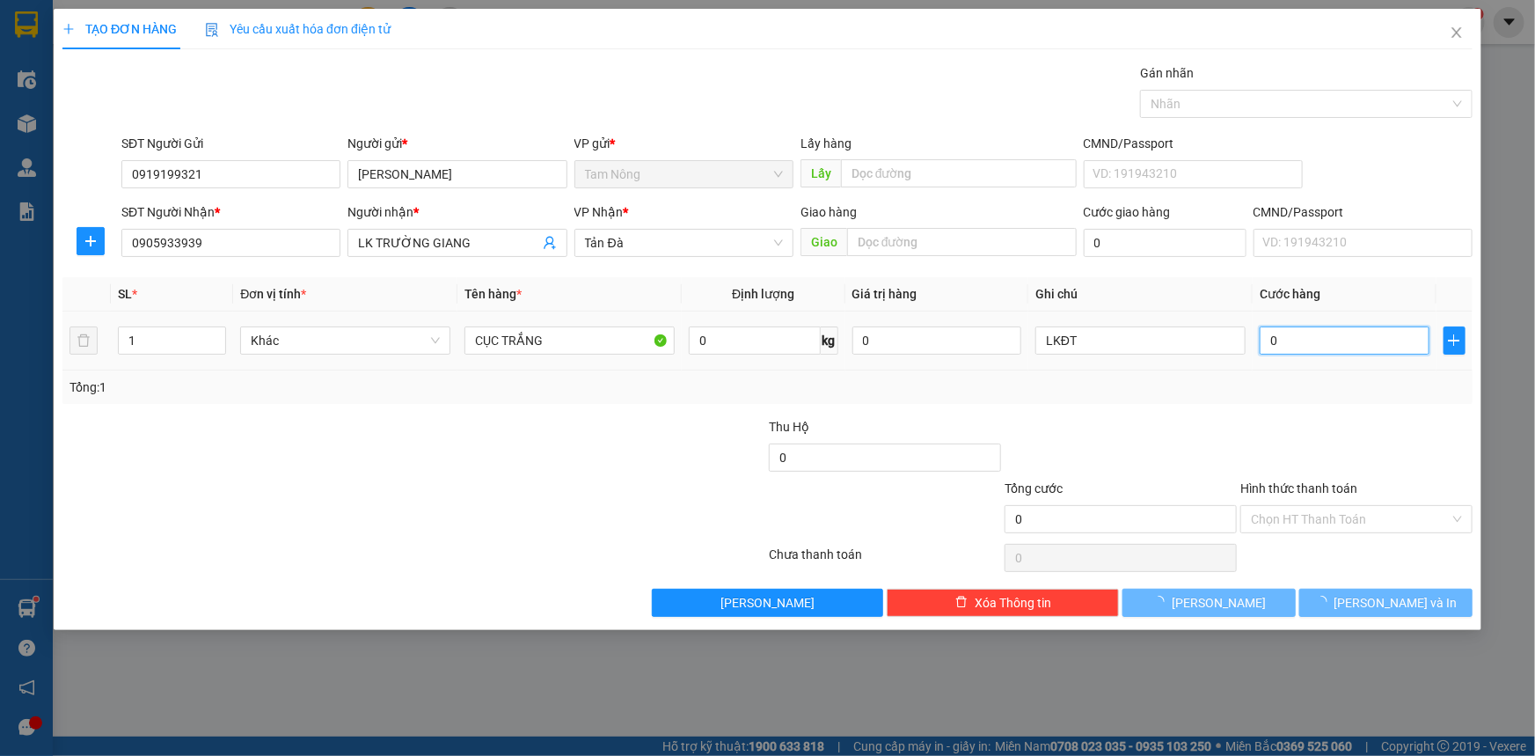
click at [1293, 346] on input "0" at bounding box center [1345, 340] width 170 height 28
type input "2"
type input "20"
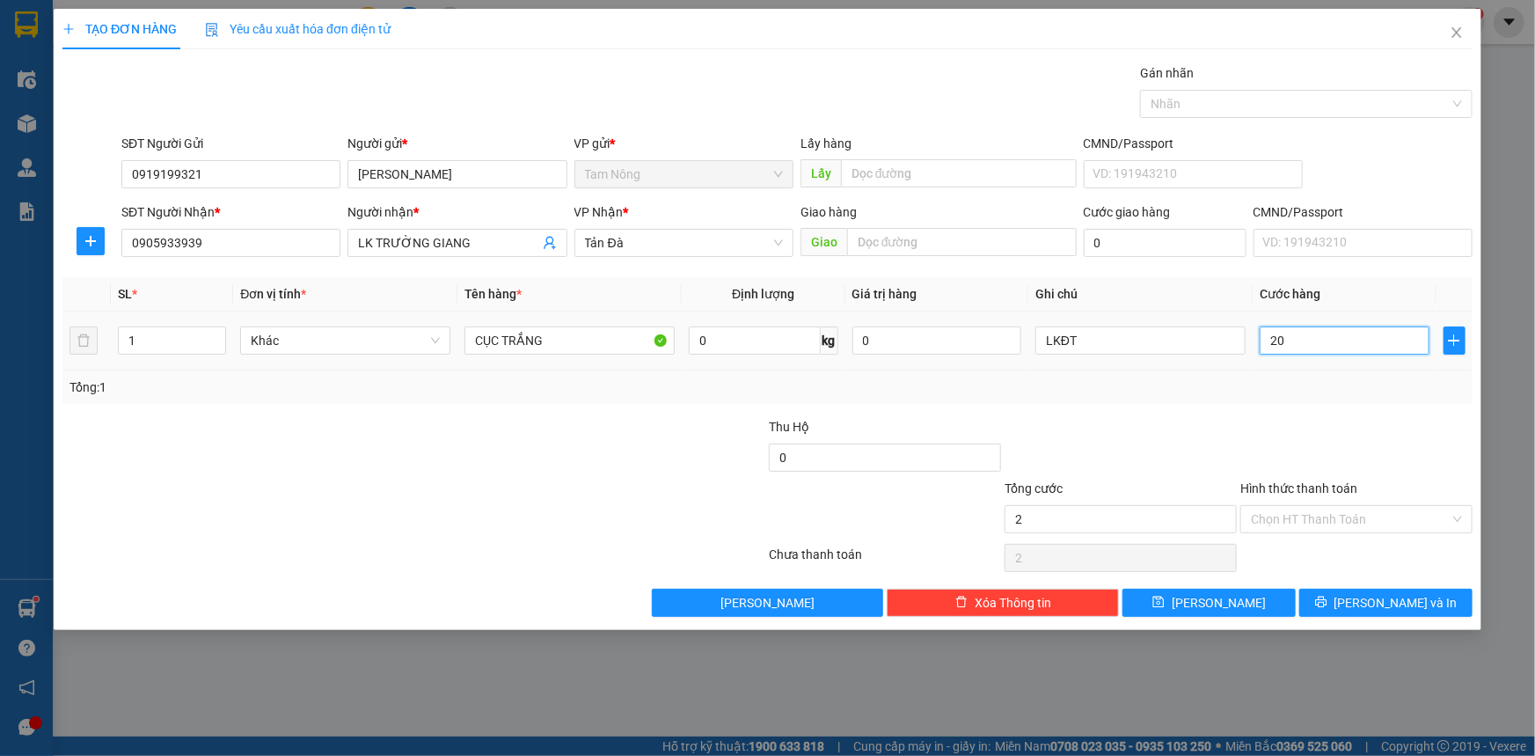
type input "20"
type input "20.000"
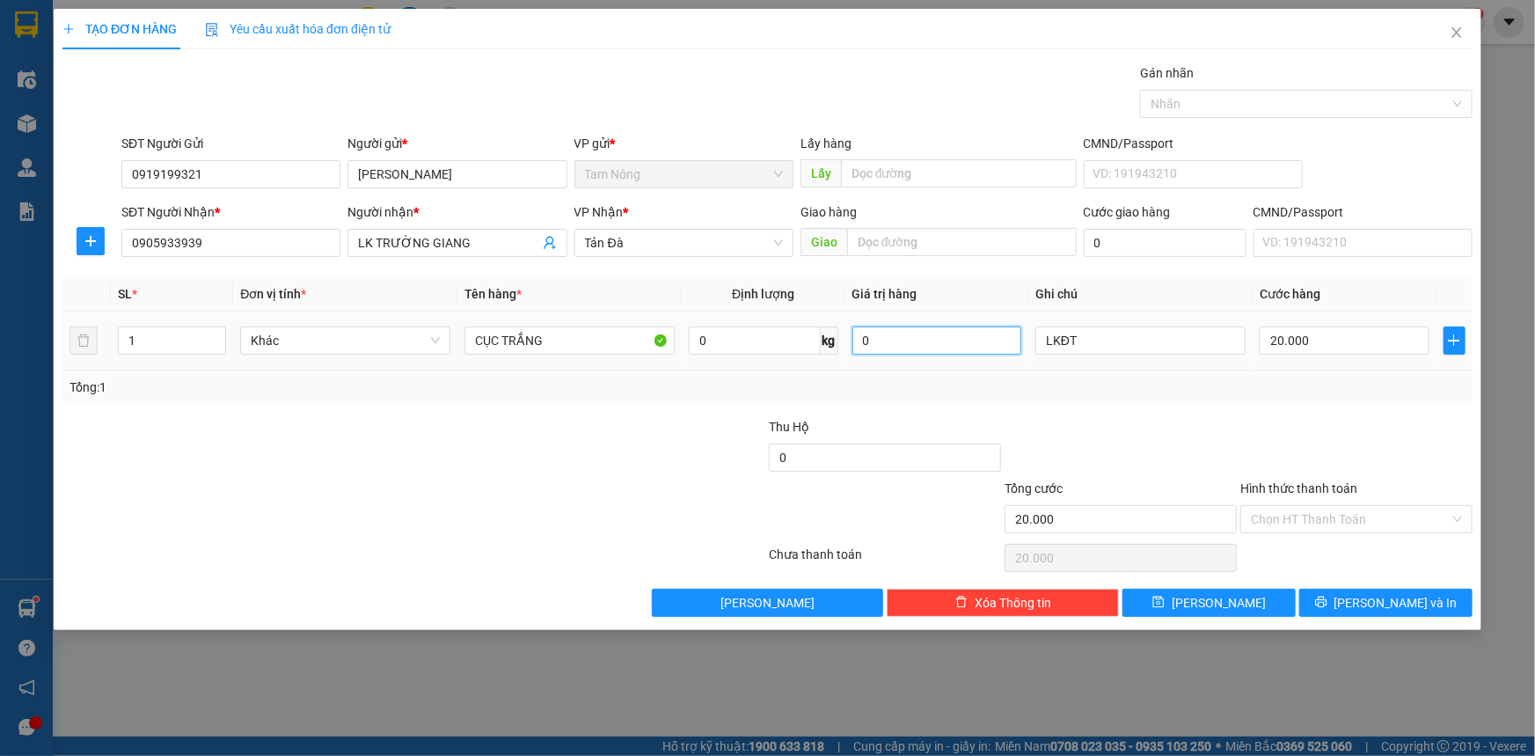
click at [990, 347] on input "0" at bounding box center [937, 340] width 170 height 28
type input "1.000.000"
click at [1269, 517] on input "Hình thức thanh toán" at bounding box center [1350, 519] width 199 height 26
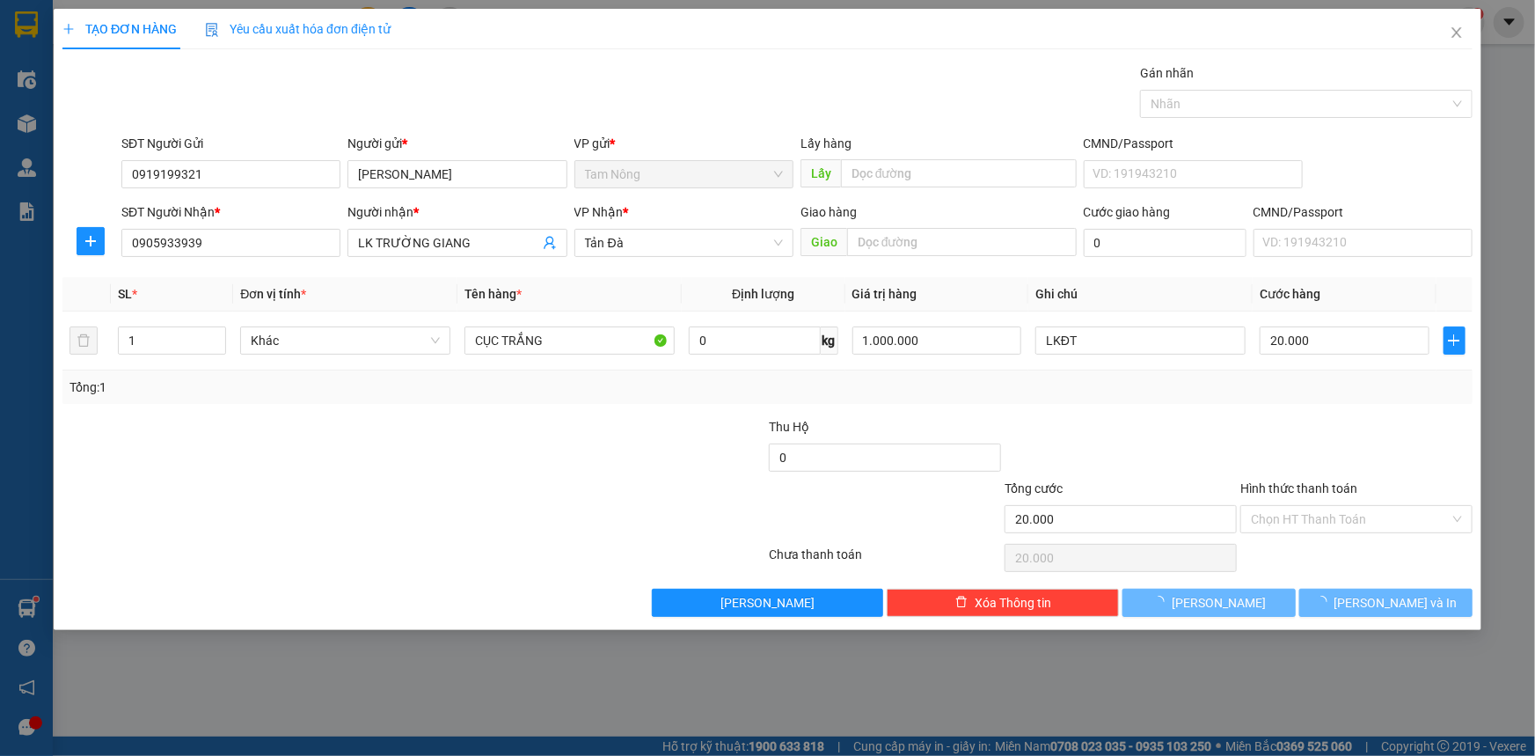
type input "0"
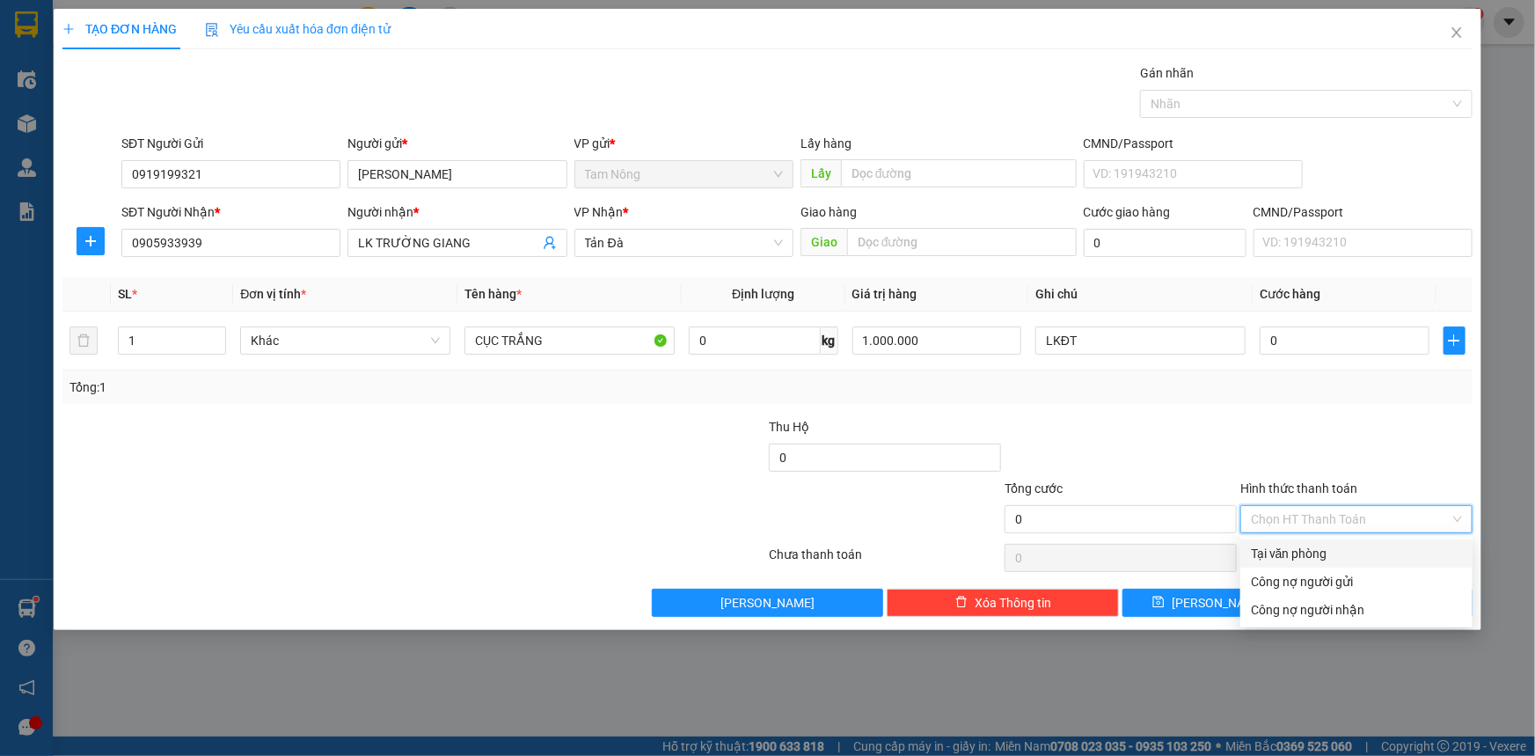
click at [1281, 557] on div "Tại văn phòng" at bounding box center [1356, 553] width 211 height 19
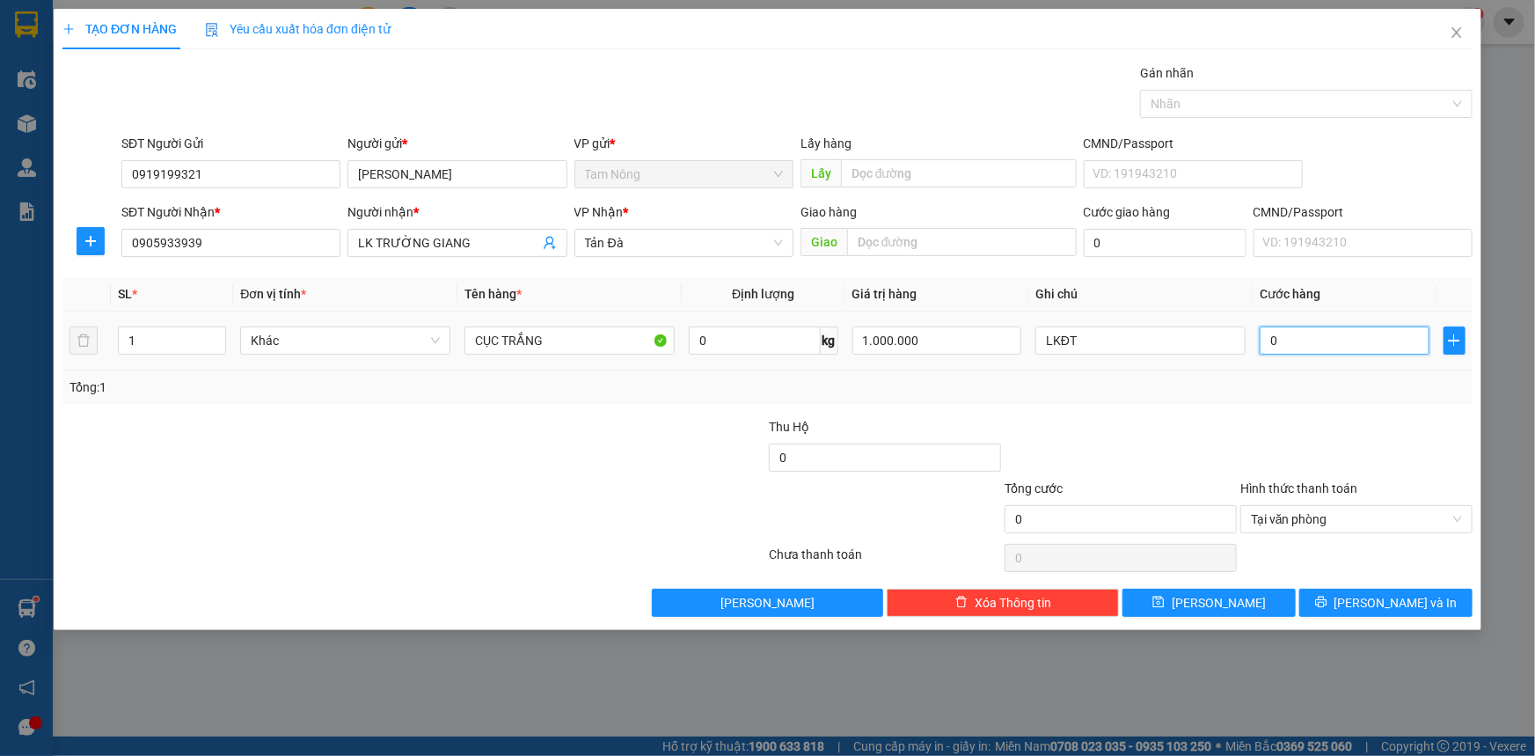
click at [1286, 329] on input "0" at bounding box center [1345, 340] width 170 height 28
type input "2"
type input "20"
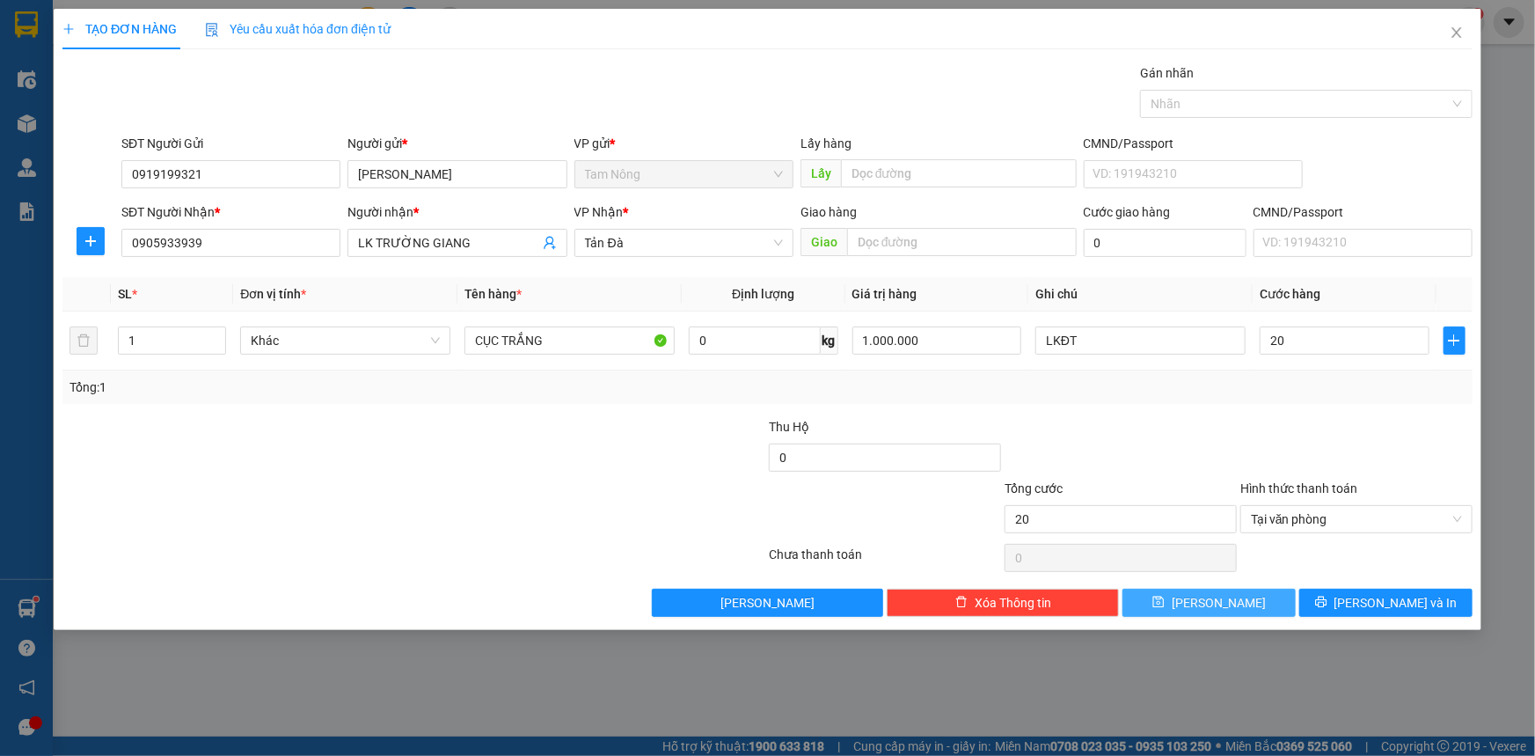
type input "20.000"
click at [1213, 607] on span "[PERSON_NAME]" at bounding box center [1219, 602] width 94 height 19
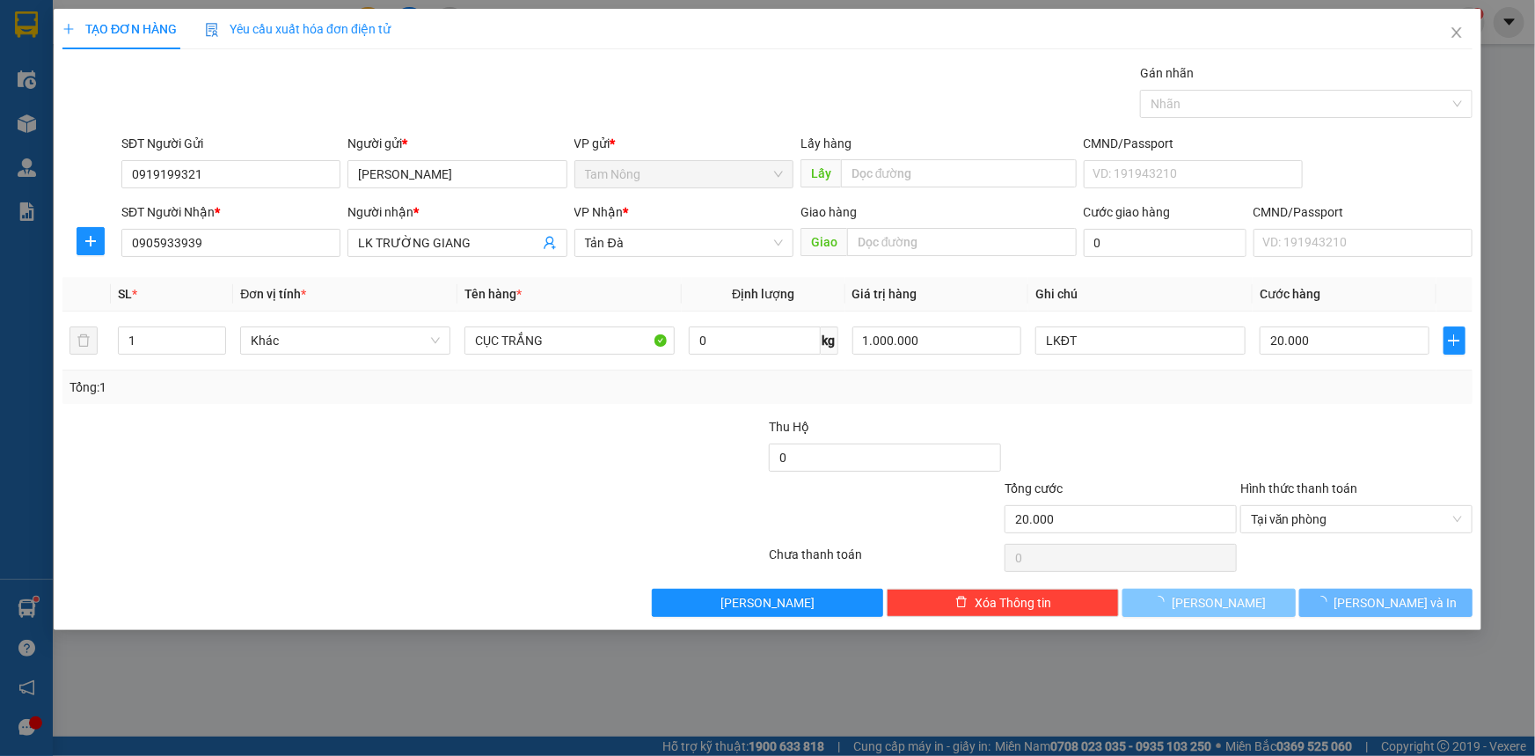
type input "0"
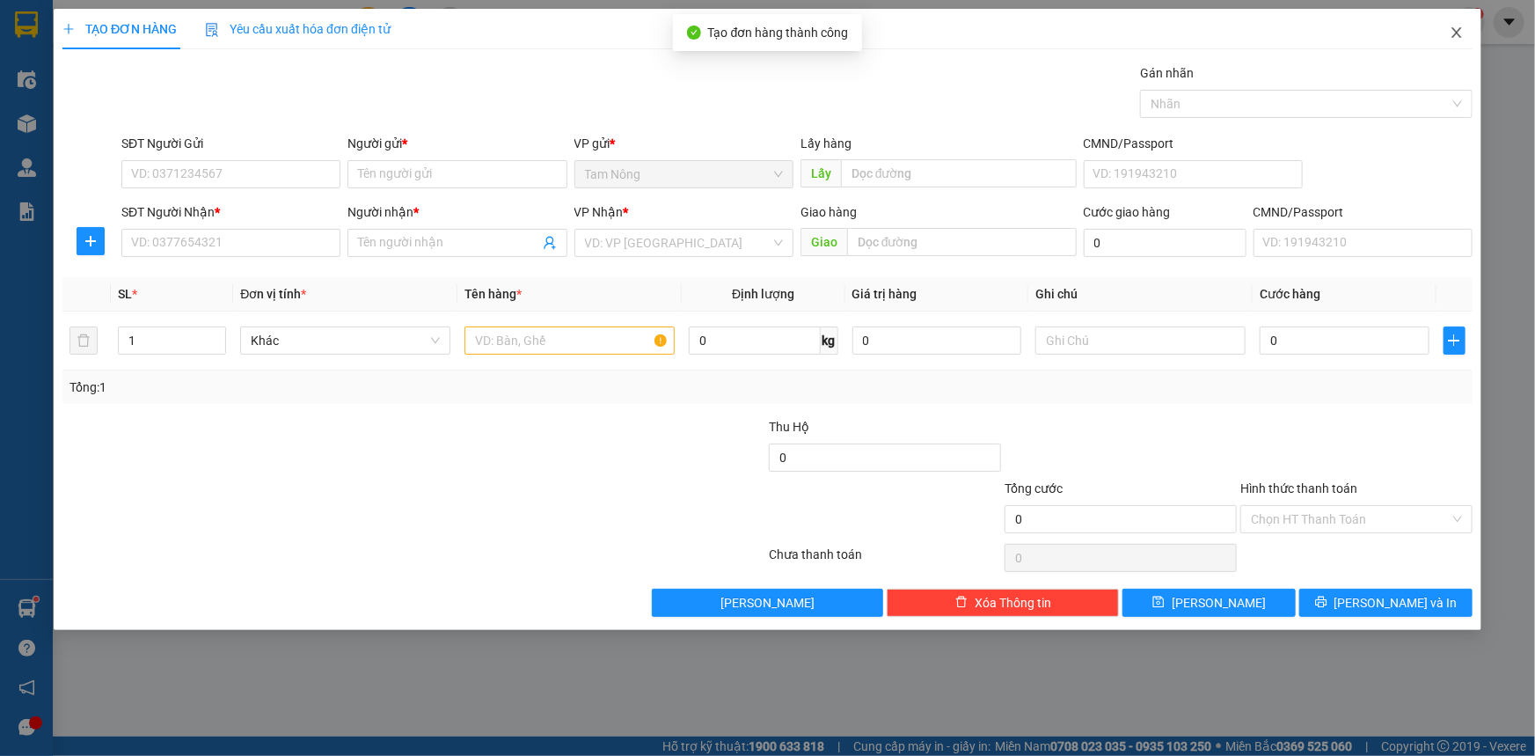
click at [1455, 35] on icon "close" at bounding box center [1456, 32] width 10 height 11
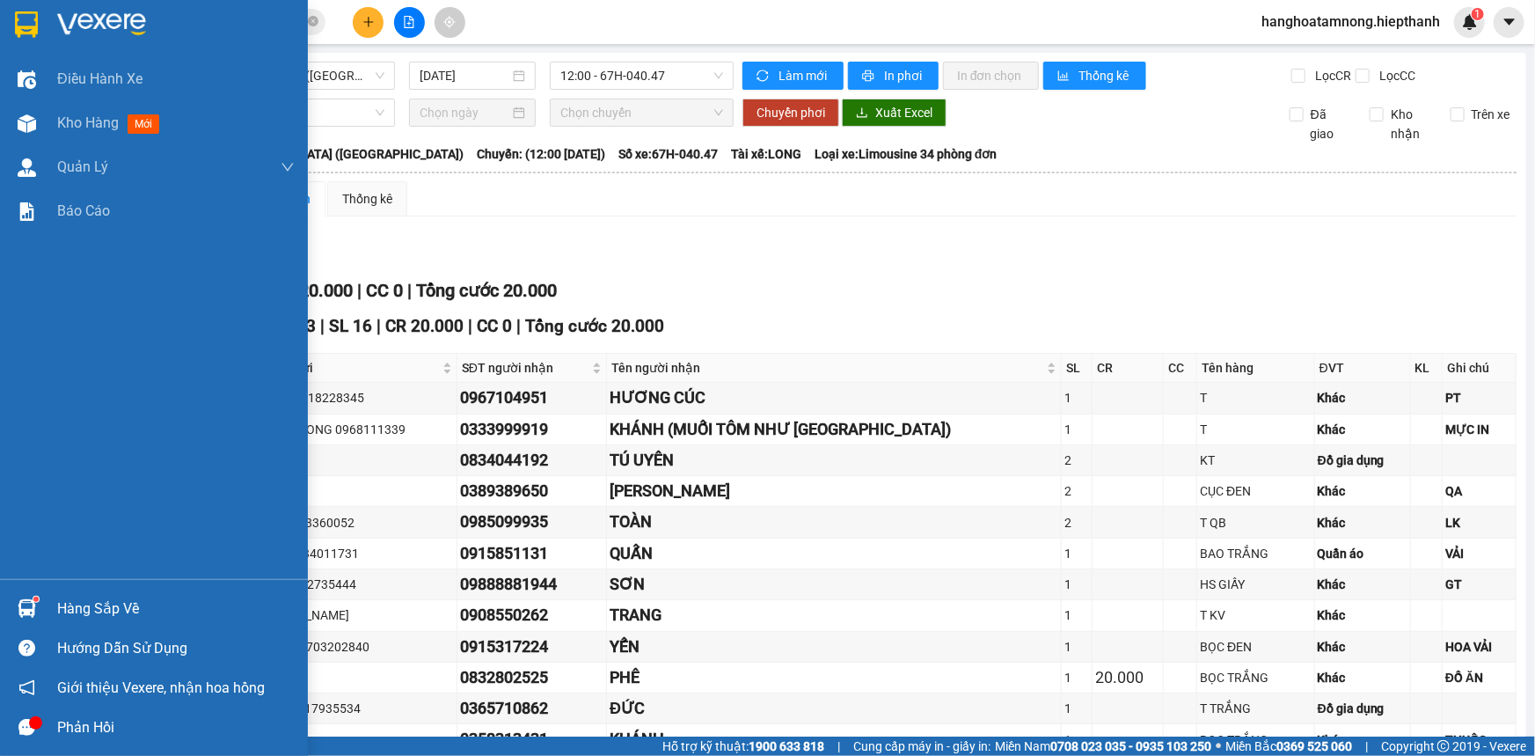
click at [79, 26] on img at bounding box center [101, 24] width 89 height 26
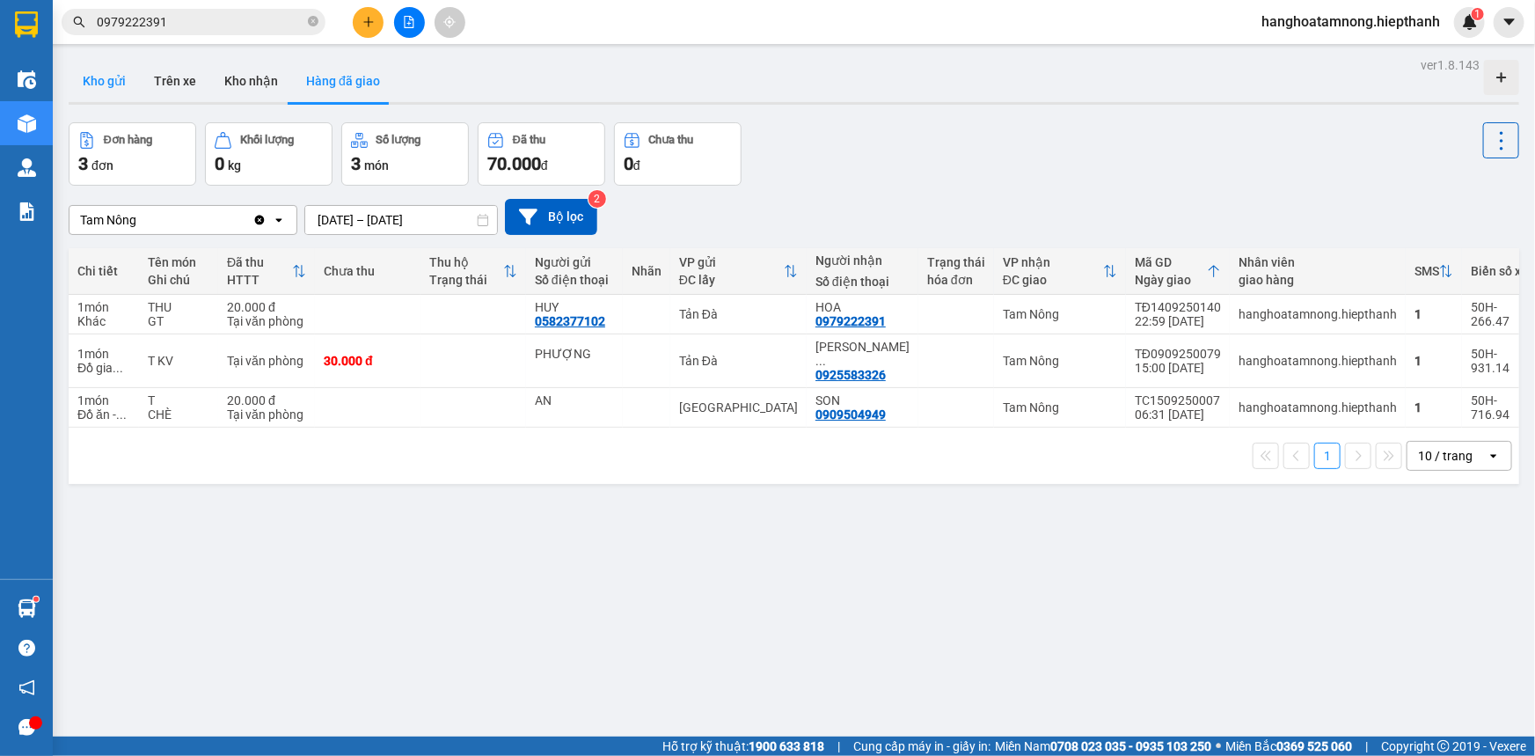
click at [125, 79] on button "Kho gửi" at bounding box center [104, 81] width 71 height 42
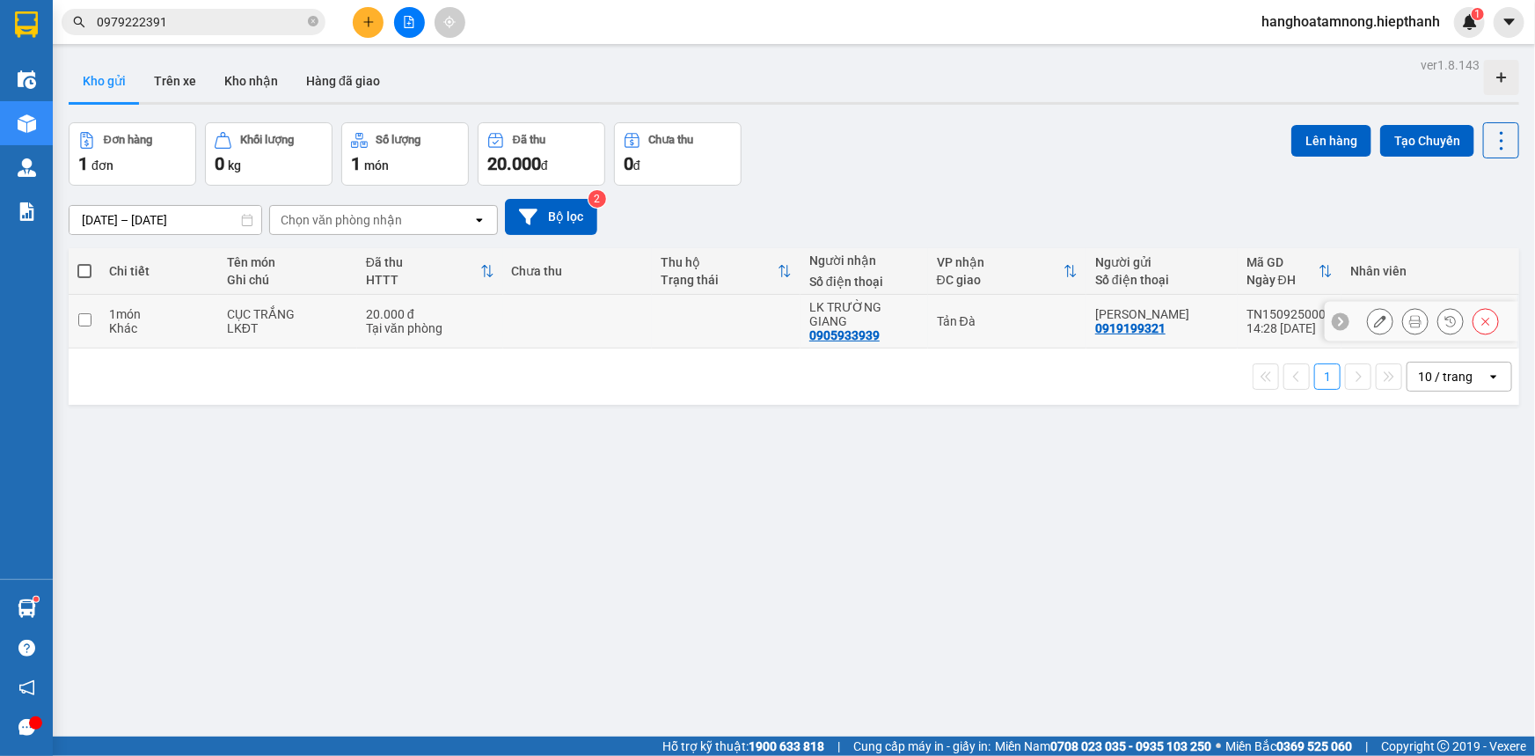
click at [1374, 316] on icon at bounding box center [1380, 321] width 12 height 12
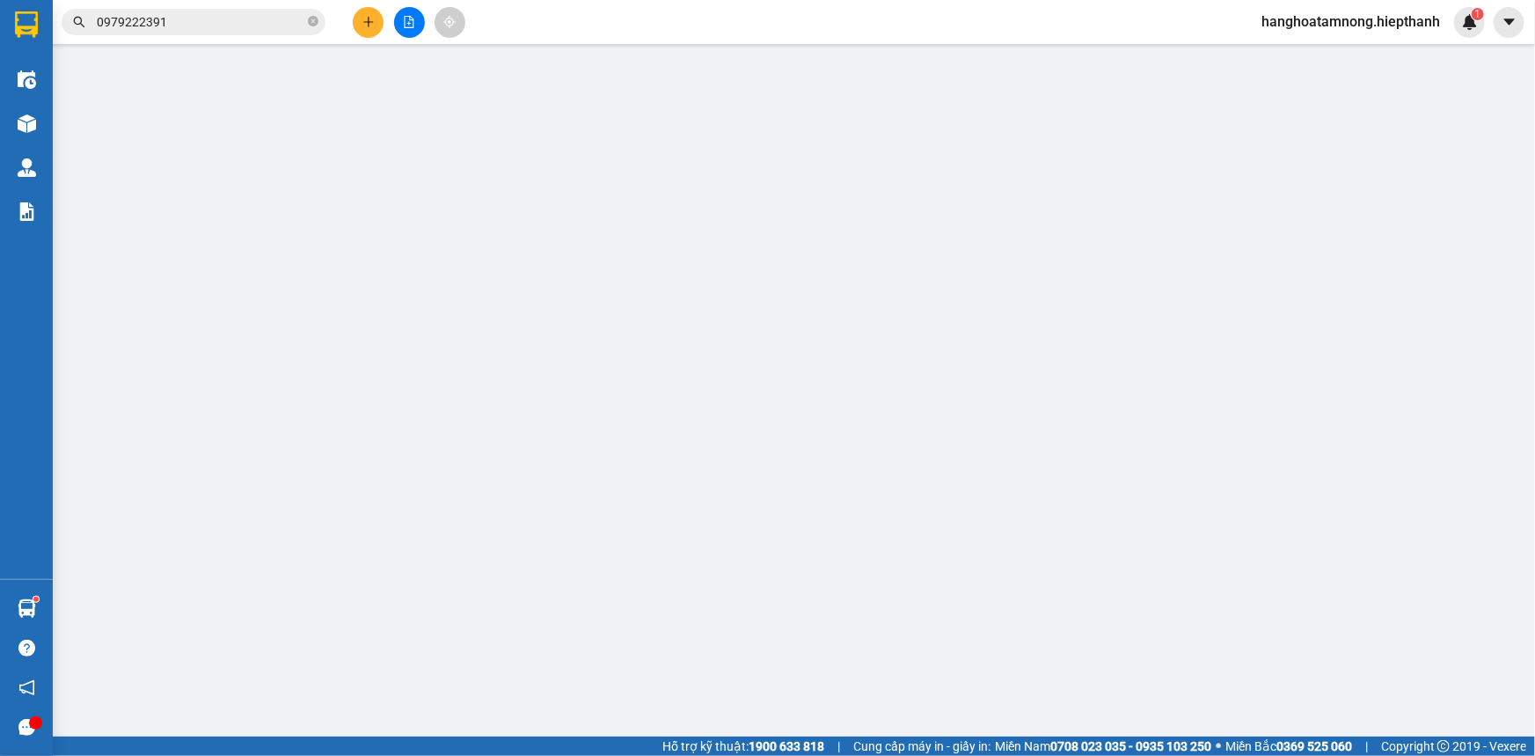
type input "0919199321"
type input "0905933939"
type input "20.000"
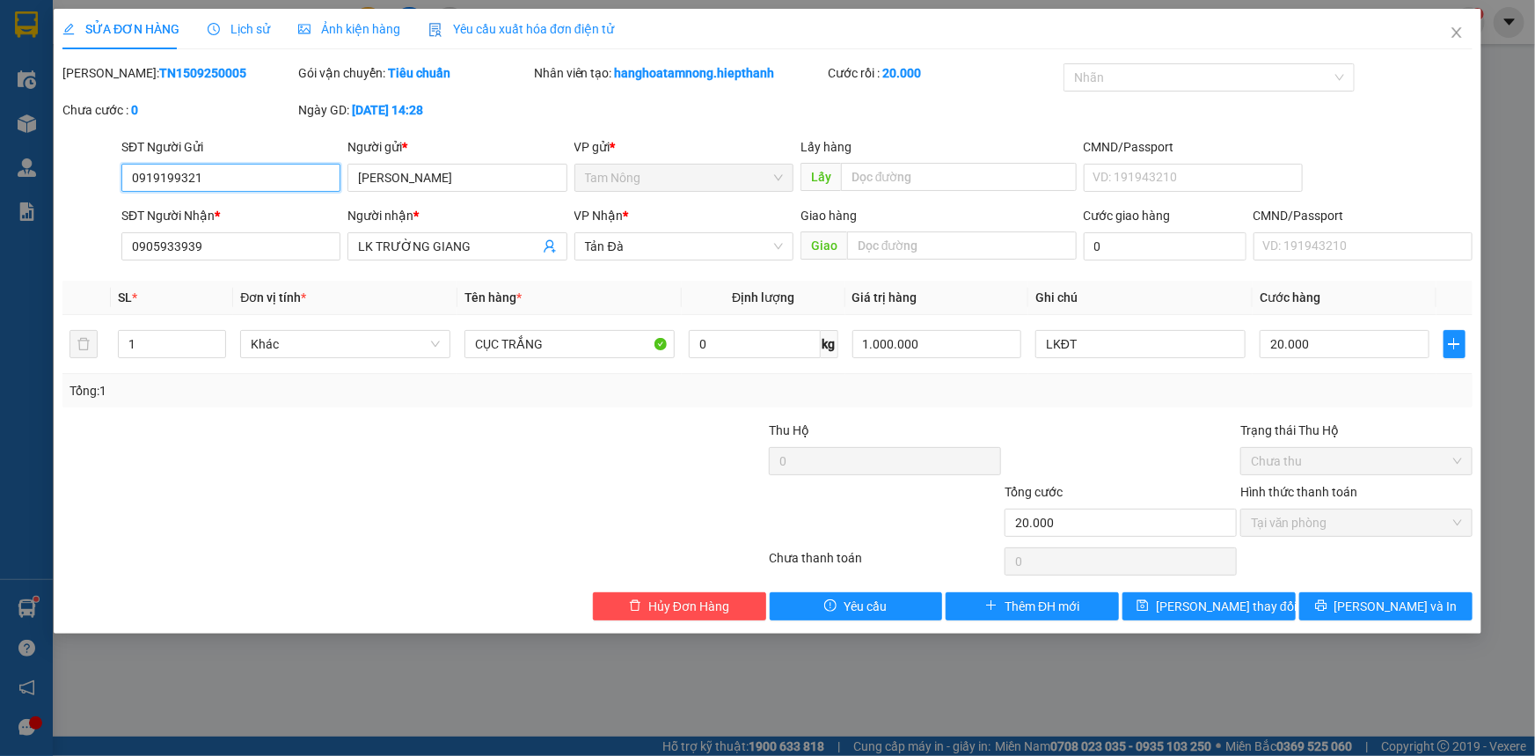
drag, startPoint x: 234, startPoint y: 174, endPoint x: 103, endPoint y: 174, distance: 131.1
click at [103, 174] on div "SĐT Người Gửi 0919199321 0919199321 Người gửi * HOÀNG ANH VP gửi * Tam Nông Lấy…" at bounding box center [768, 168] width 1414 height 62
drag, startPoint x: 238, startPoint y: 249, endPoint x: 42, endPoint y: 250, distance: 196.2
click at [44, 250] on div "SỬA ĐƠN HÀNG Lịch sử Ảnh kiện hàng Yêu cầu xuất hóa đơn điện tử Total Paid Fee …" at bounding box center [767, 378] width 1535 height 756
click at [713, 600] on span "Hủy Đơn Hàng" at bounding box center [688, 605] width 81 height 19
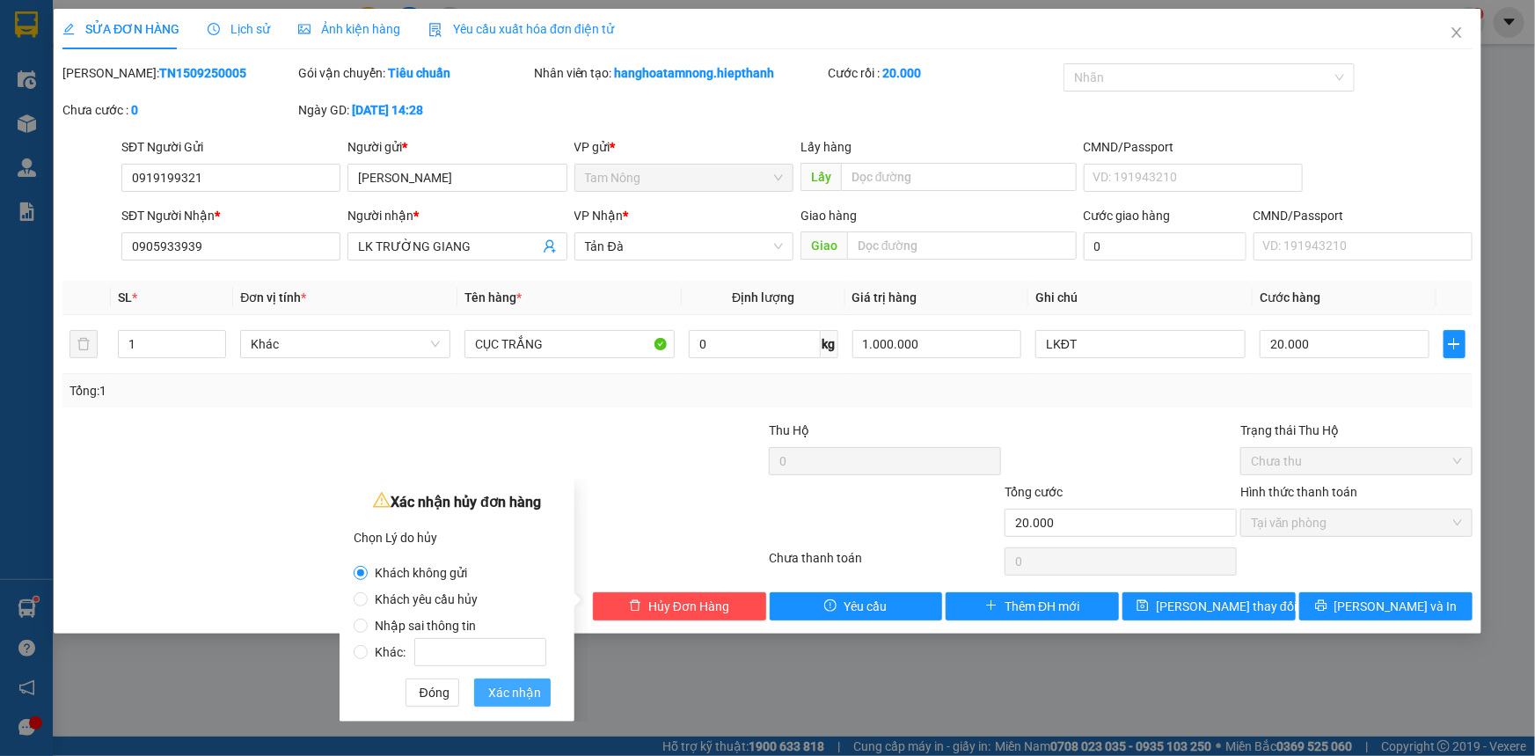
click at [494, 686] on span "Xác nhận" at bounding box center [514, 692] width 53 height 19
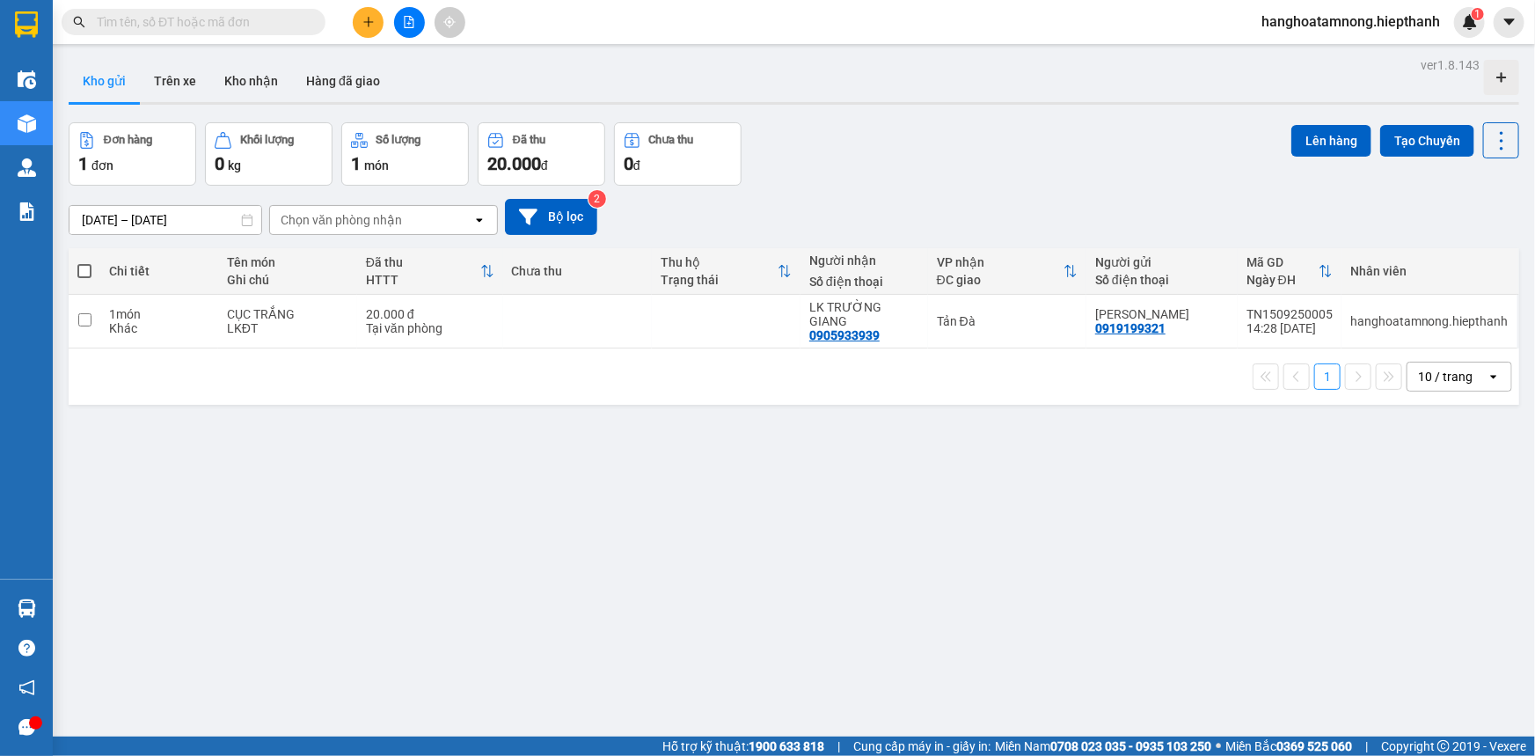
click at [365, 20] on icon "plus" at bounding box center [368, 22] width 12 height 12
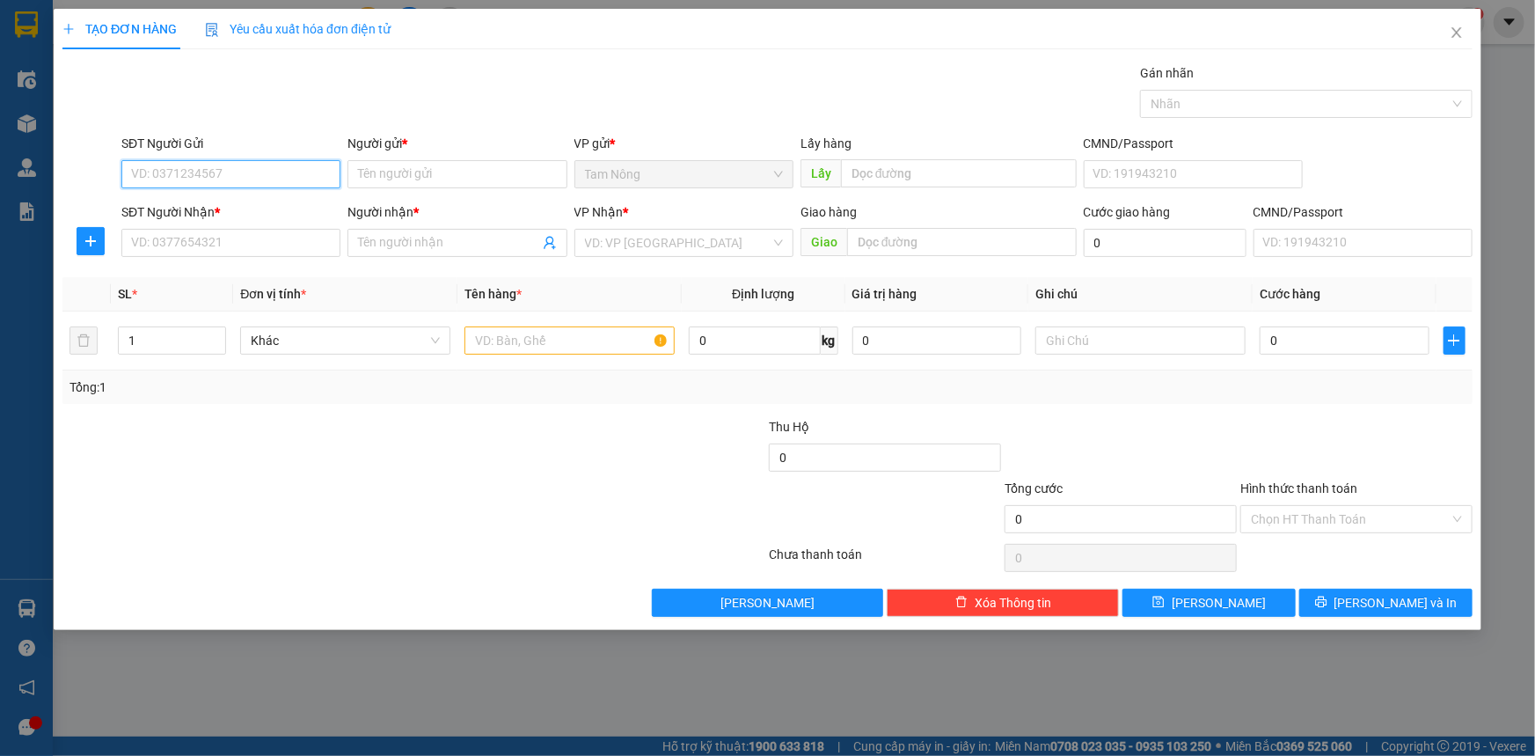
click at [242, 182] on input "SĐT Người Gửi" at bounding box center [230, 174] width 219 height 28
paste input "0919199321"
type input "0919199321"
click at [283, 212] on div "0919199321 - [GEOGRAPHIC_DATA]" at bounding box center [231, 209] width 198 height 19
type input "[PERSON_NAME]"
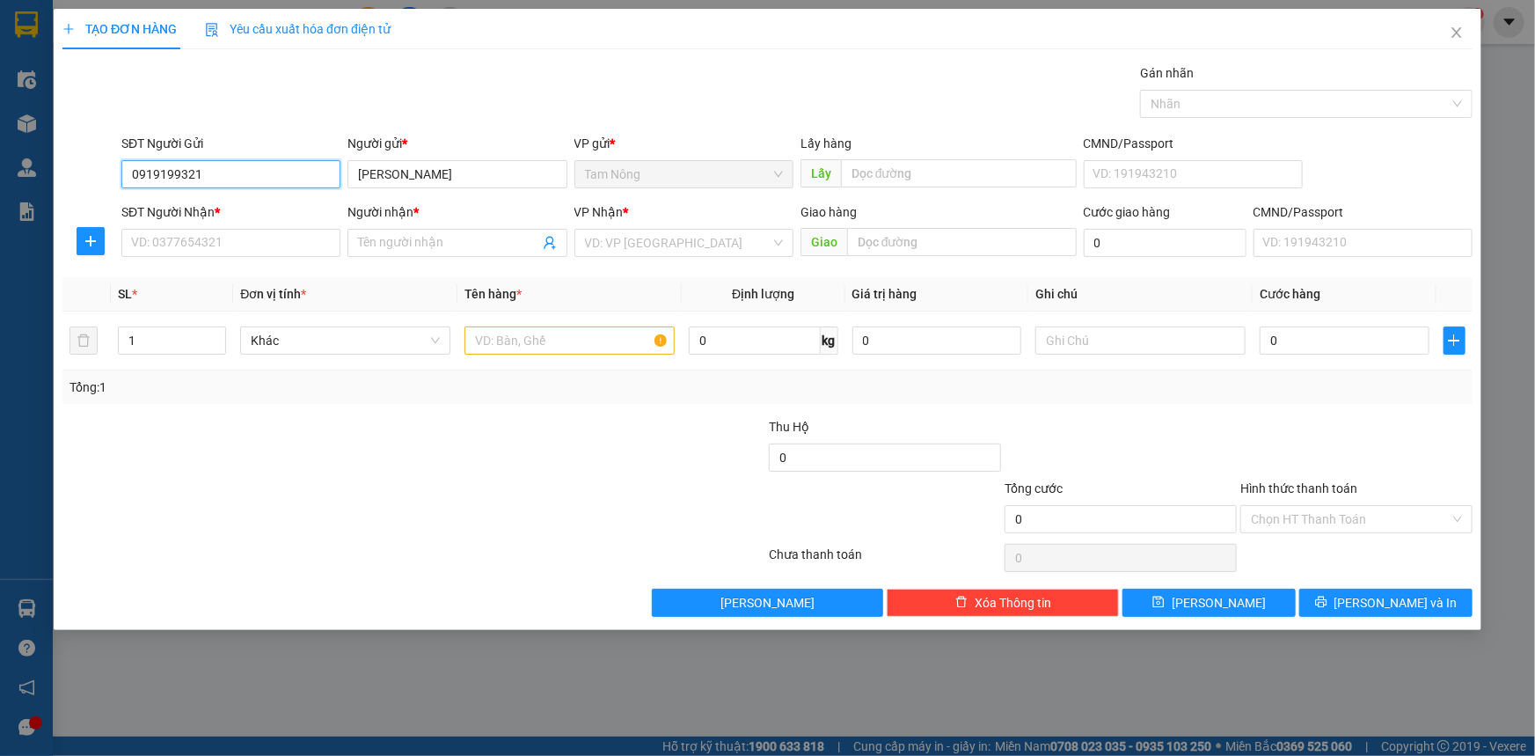
type input "0919199321"
click at [229, 249] on input "SĐT Người Nhận *" at bounding box center [230, 243] width 219 height 28
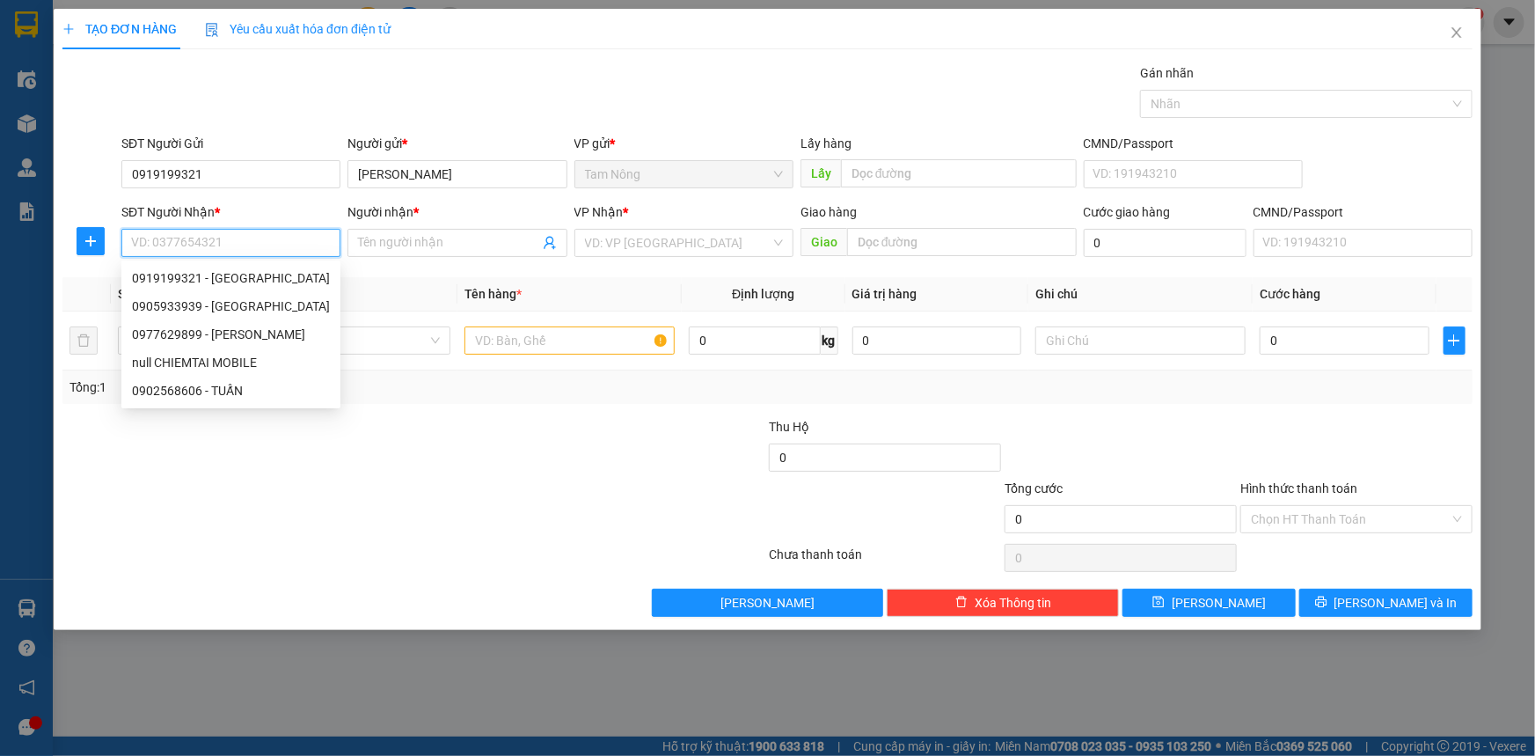
paste input "0905933939"
type input "0905933939"
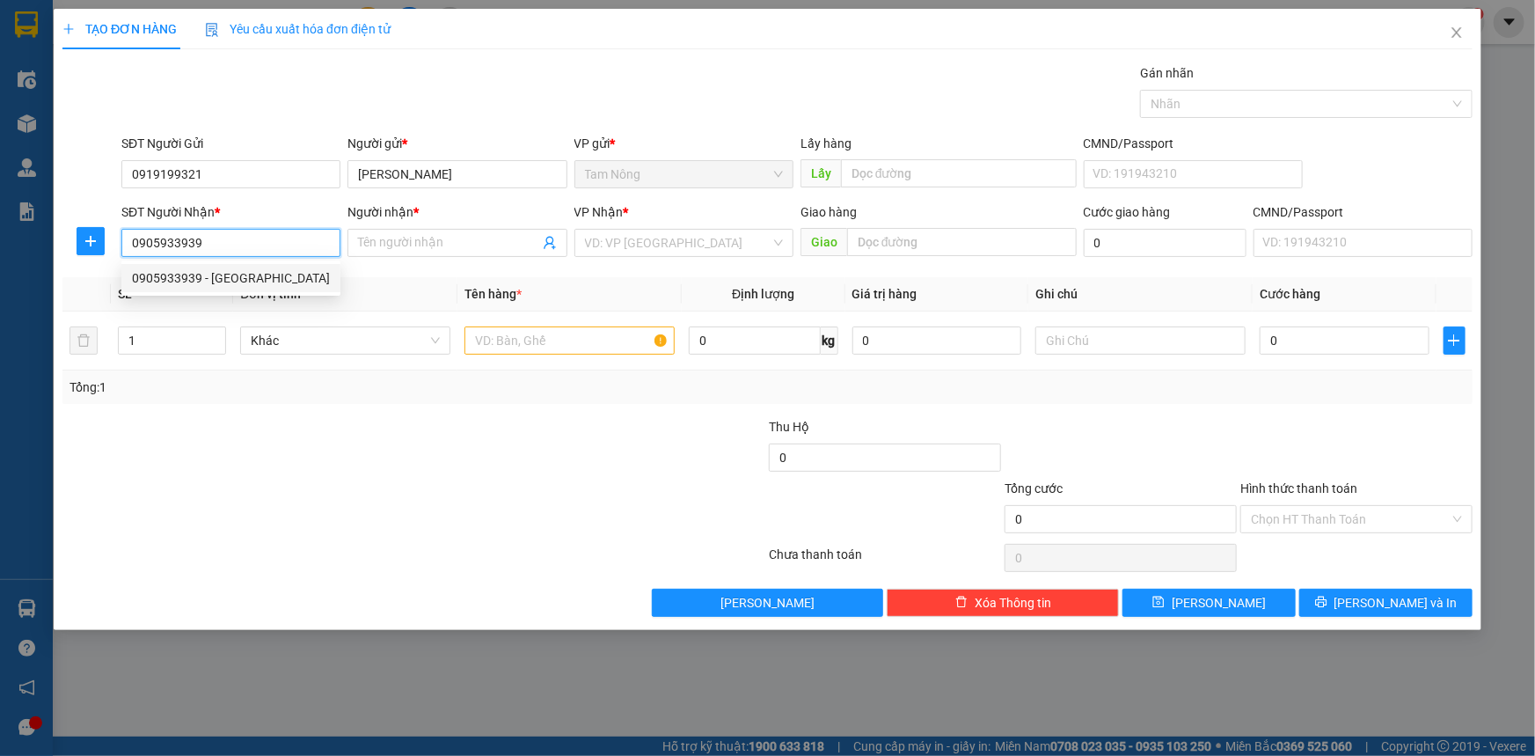
click at [280, 280] on div "0905933939 - LK TRƯỜNG GIANG" at bounding box center [231, 277] width 198 height 19
type input "LK TRƯỜNG GIANG"
type input "0905933939"
click at [625, 241] on input "search" at bounding box center [678, 243] width 186 height 26
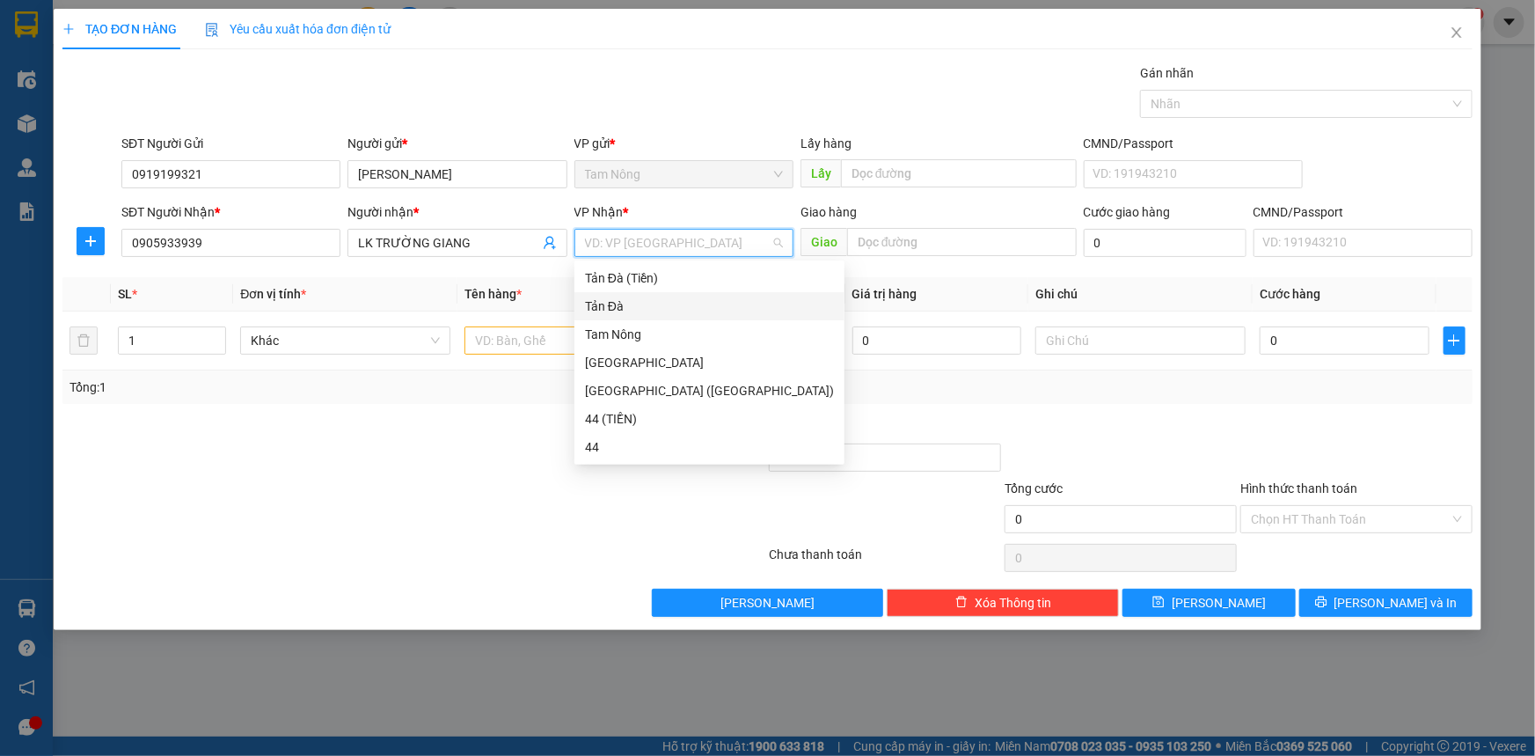
click at [611, 308] on div "Tản Đà" at bounding box center [709, 305] width 249 height 19
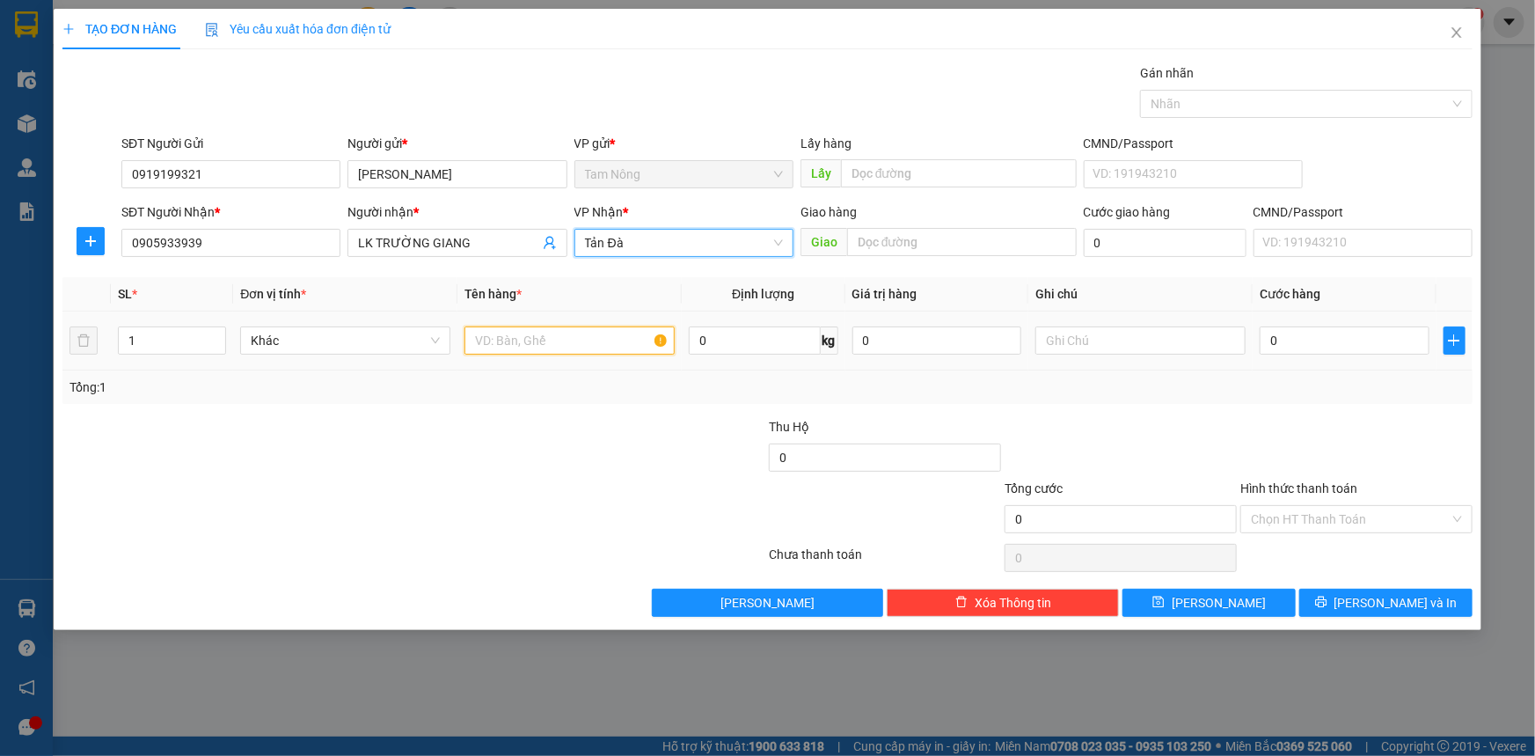
click at [554, 340] on input "text" at bounding box center [569, 340] width 210 height 28
type input "CỤC TRẮNG"
click at [1071, 345] on input "text" at bounding box center [1140, 340] width 210 height 28
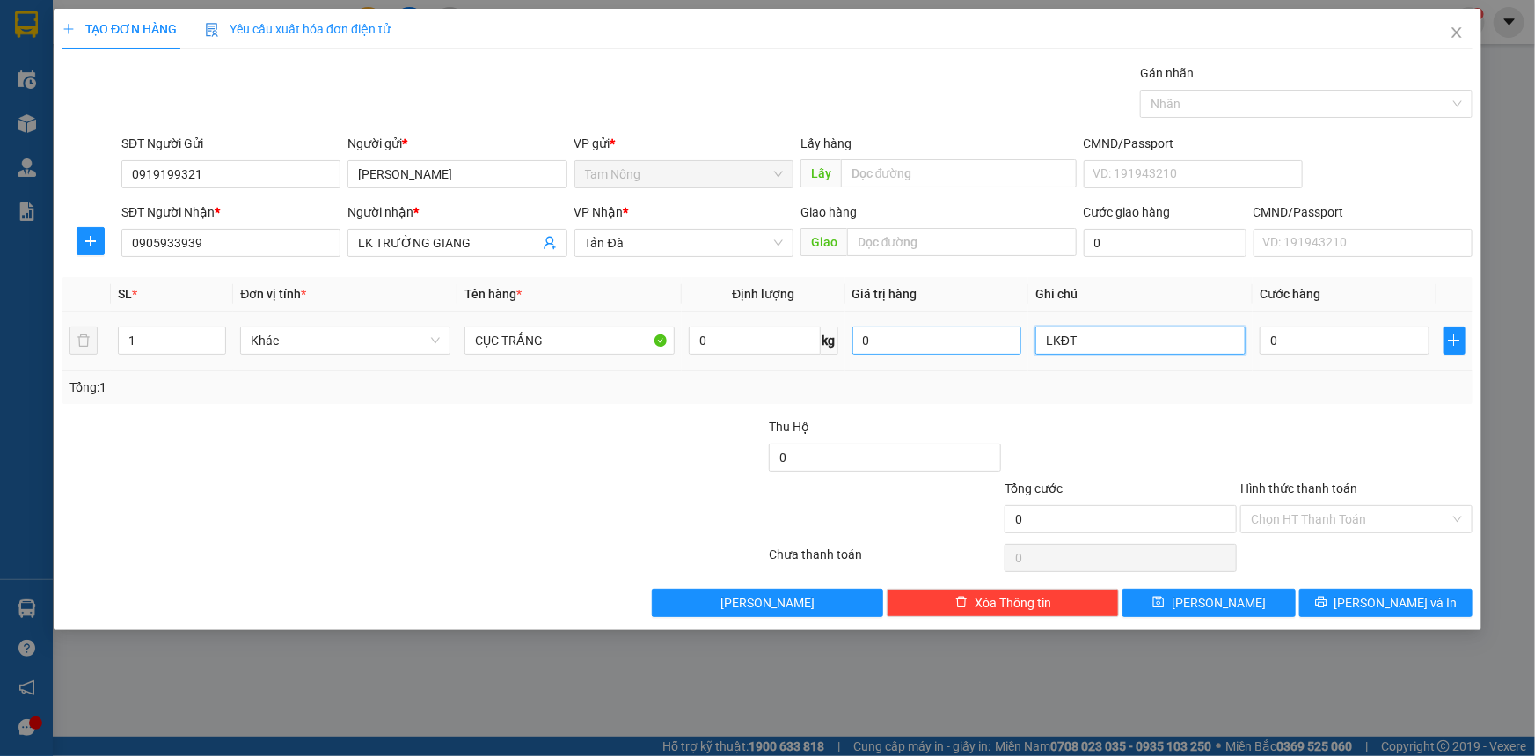
type input "LKĐT"
click at [962, 351] on input "0" at bounding box center [937, 340] width 170 height 28
type input "1.000.000"
click at [1121, 340] on input "LKĐT" at bounding box center [1140, 340] width 210 height 28
type input "LKĐT TẢN ĐÀ THU PHÍ"
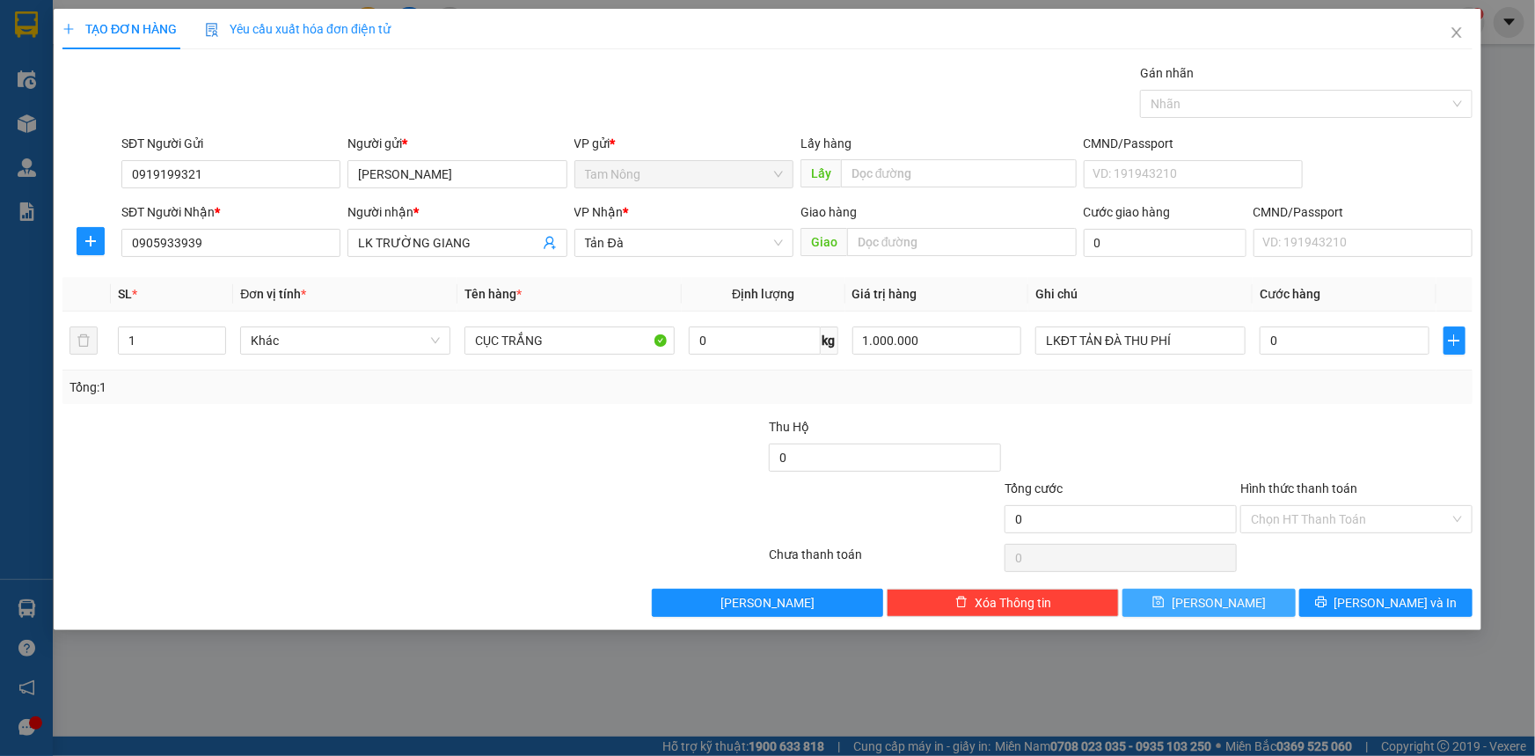
click at [1281, 600] on button "[PERSON_NAME]" at bounding box center [1208, 603] width 173 height 28
type input "0"
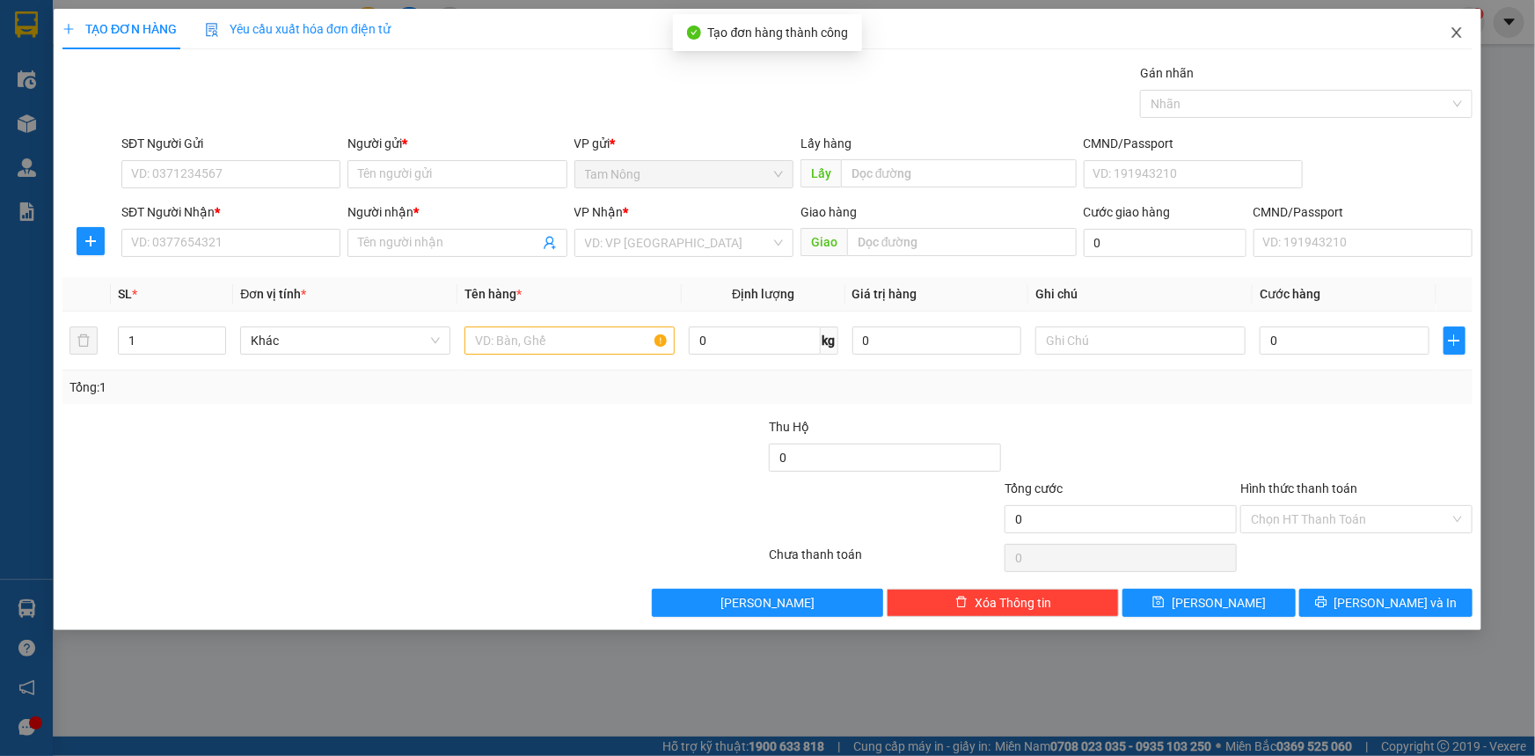
drag, startPoint x: 1460, startPoint y: 28, endPoint x: 1288, endPoint y: 3, distance: 174.3
click at [1459, 28] on icon "close" at bounding box center [1457, 33] width 14 height 14
